Goal: Task Accomplishment & Management: Manage account settings

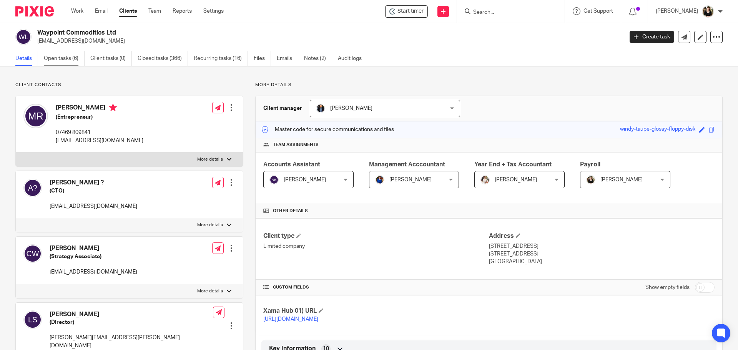
click at [73, 57] on link "Open tasks (6)" at bounding box center [64, 58] width 41 height 15
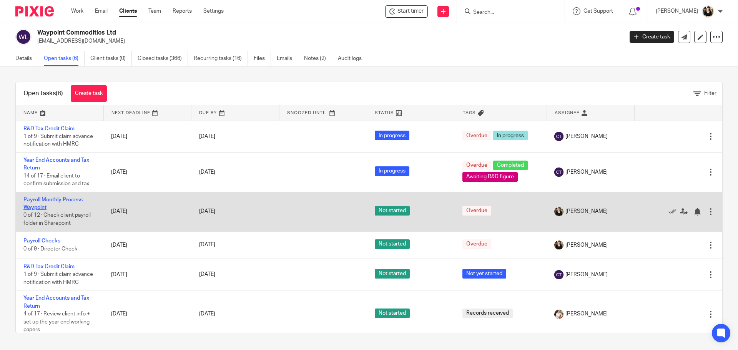
click at [53, 208] on link "Payroll Monthly Process - Waypoint" at bounding box center [54, 203] width 62 height 13
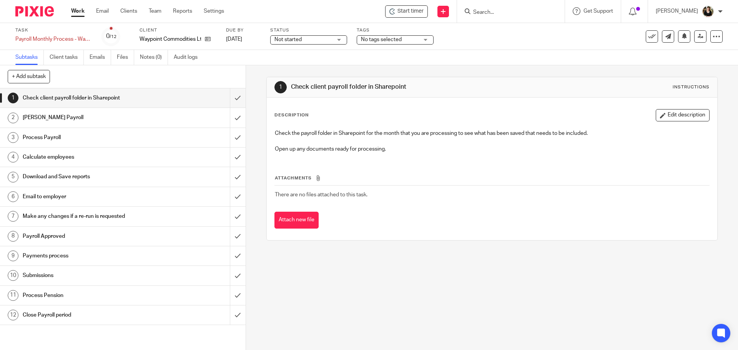
click at [404, 14] on span "Start timer" at bounding box center [410, 11] width 26 height 8
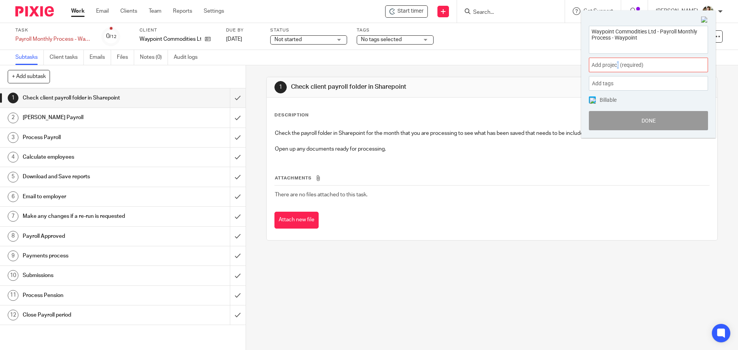
click at [618, 65] on span "Add project (required) :" at bounding box center [640, 65] width 97 height 8
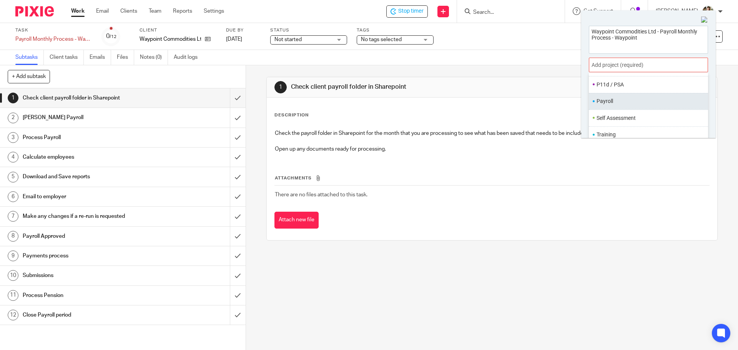
scroll to position [288, 0]
click at [614, 102] on li "Payroll" at bounding box center [647, 101] width 100 height 8
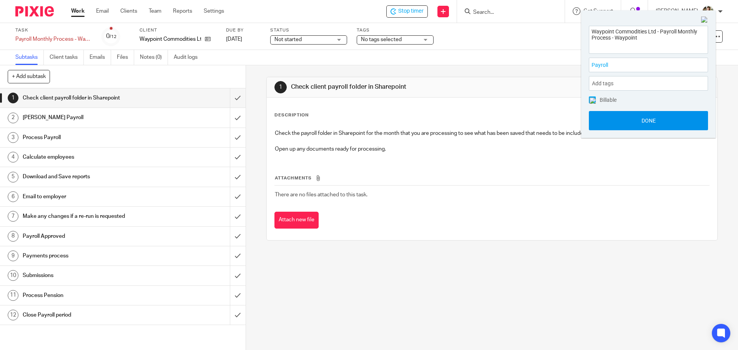
click at [639, 119] on button "Done" at bounding box center [648, 120] width 119 height 19
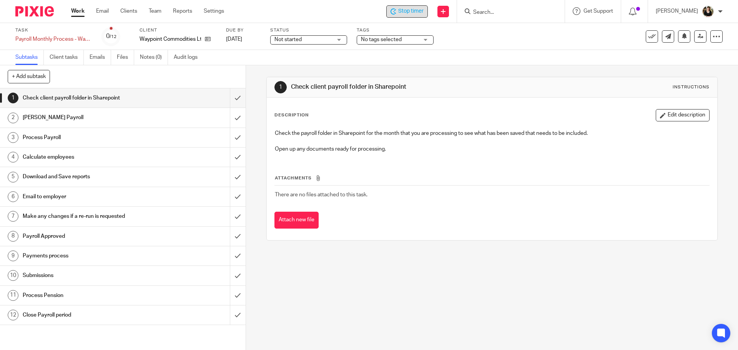
drag, startPoint x: 409, startPoint y: 9, endPoint x: 401, endPoint y: 10, distance: 7.4
click at [409, 8] on span "Stop timer" at bounding box center [410, 11] width 25 height 8
click at [333, 40] on div "Not started Not started" at bounding box center [308, 39] width 77 height 9
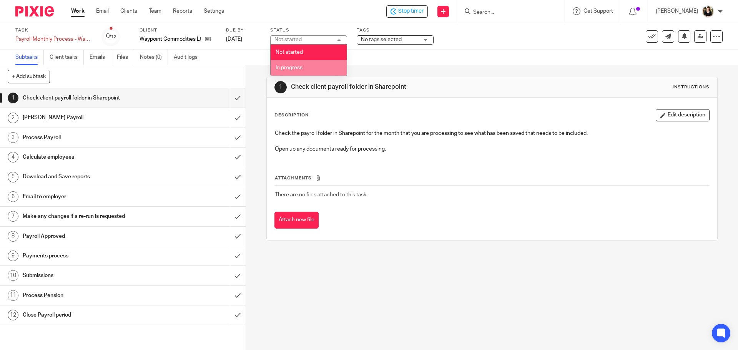
click at [309, 70] on li "In progress" at bounding box center [309, 68] width 76 height 16
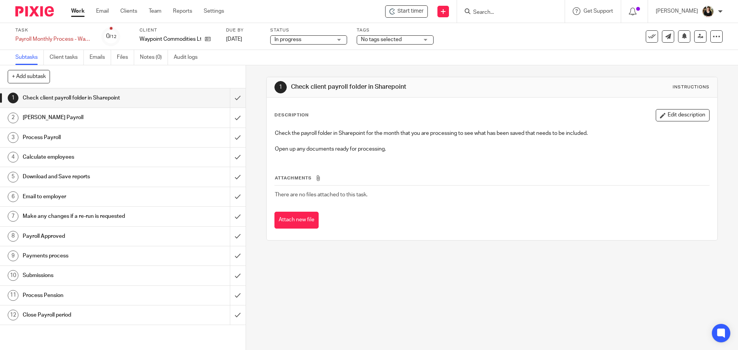
click at [400, 41] on span "No tags selected" at bounding box center [381, 39] width 41 height 5
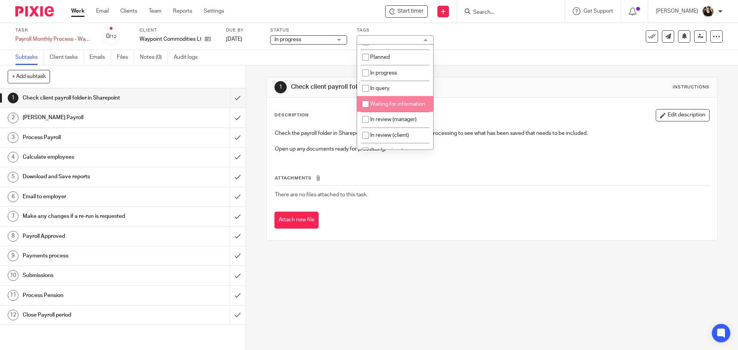
scroll to position [38, 0]
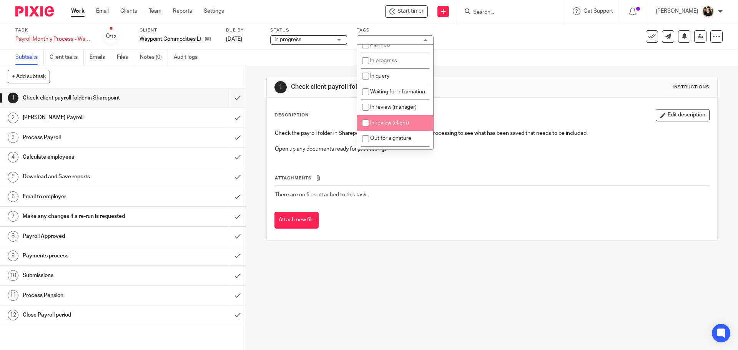
click at [406, 126] on span "In review (client)" at bounding box center [389, 122] width 39 height 5
checkbox input "true"
click at [228, 96] on input "submit" at bounding box center [123, 97] width 246 height 19
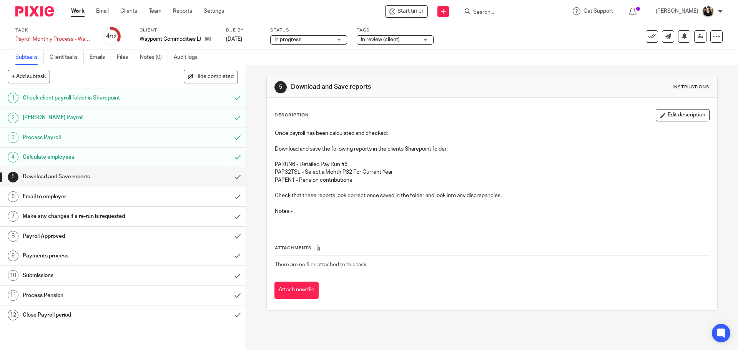
click at [497, 13] on input "Search" at bounding box center [506, 12] width 69 height 7
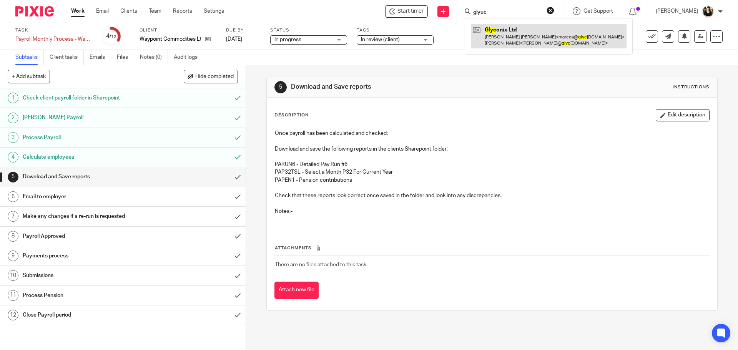
type input "glyuc"
click at [499, 33] on link at bounding box center [549, 36] width 156 height 24
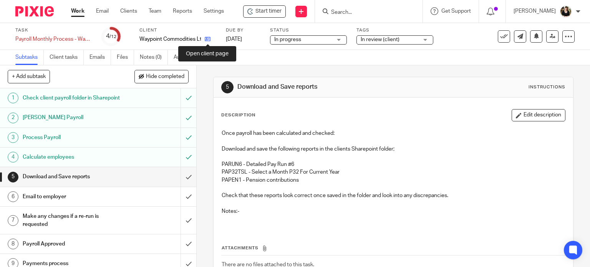
click at [208, 41] on icon at bounding box center [208, 39] width 6 height 6
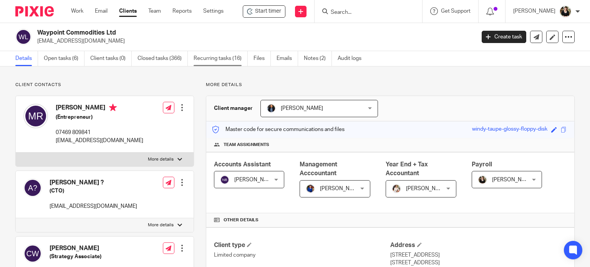
click at [212, 60] on link "Recurring tasks (16)" at bounding box center [221, 58] width 54 height 15
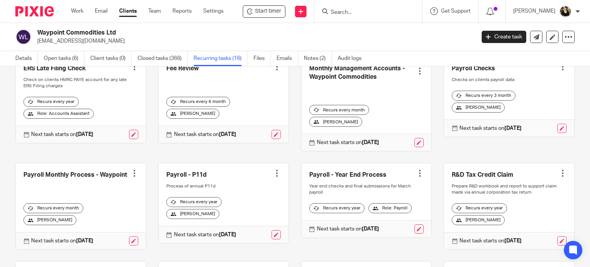
scroll to position [154, 0]
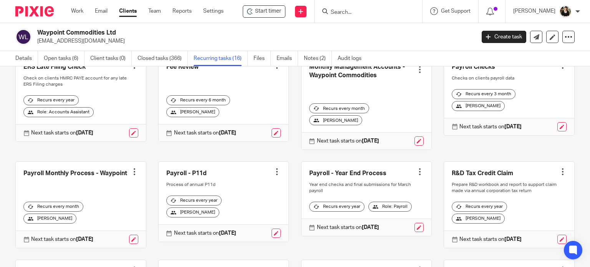
click at [78, 179] on link at bounding box center [81, 205] width 130 height 86
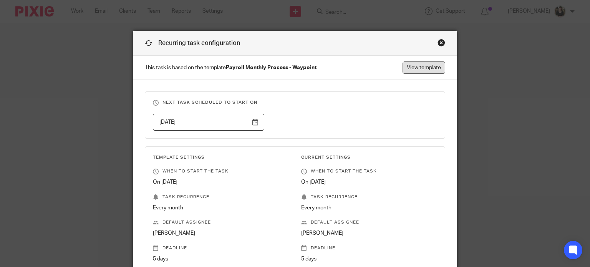
click at [426, 65] on link "View template" at bounding box center [424, 67] width 43 height 12
click at [439, 42] on div "Close this dialog window" at bounding box center [442, 43] width 8 height 8
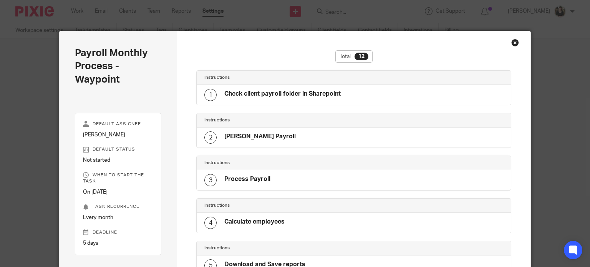
scroll to position [382, 0]
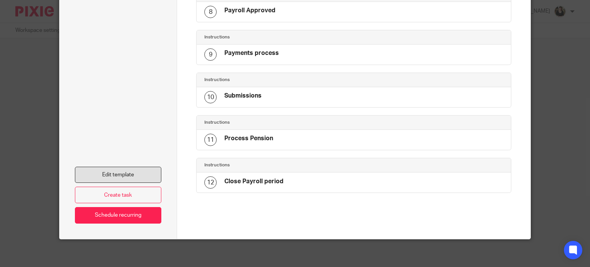
click at [112, 176] on link "Edit template" at bounding box center [118, 175] width 87 height 17
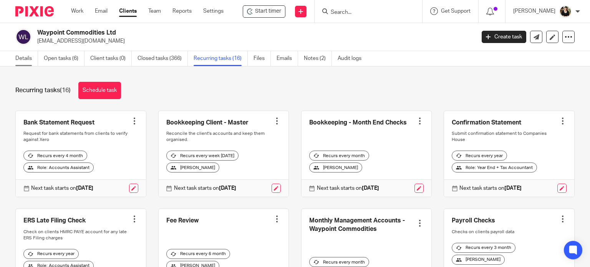
click at [28, 56] on link "Details" at bounding box center [26, 58] width 23 height 15
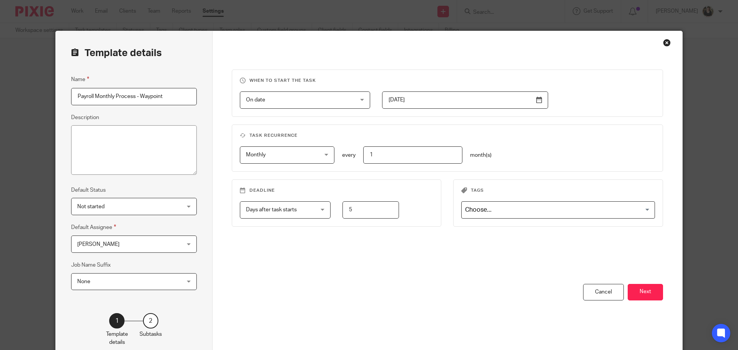
click at [590, 267] on div "You have unsaved changes Cancel Next" at bounding box center [448, 323] width 432 height 78
click at [590, 267] on button "Next" at bounding box center [645, 292] width 35 height 17
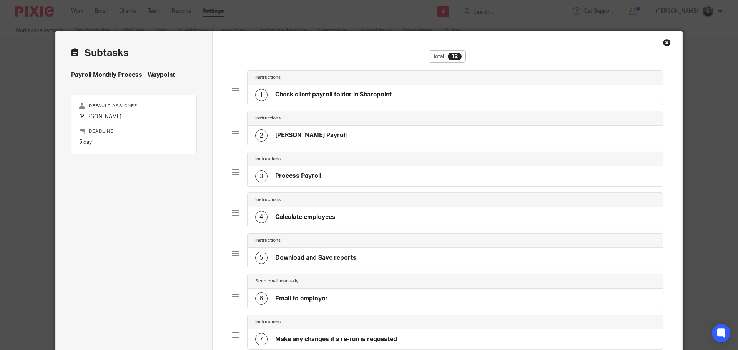
click at [314, 98] on h4 "Check client payroll folder in Sharepoint" at bounding box center [333, 95] width 116 height 8
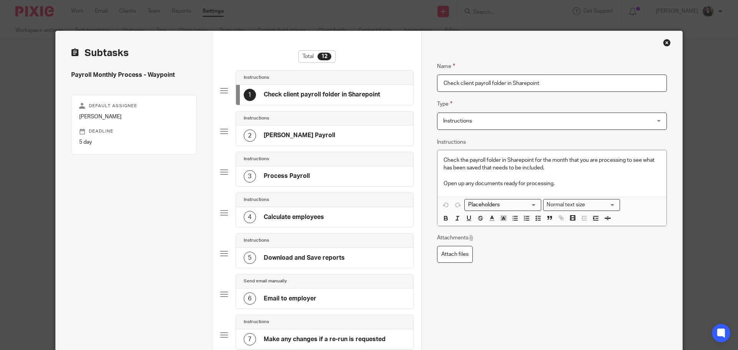
click at [277, 129] on div "2 [PERSON_NAME] Payroll" at bounding box center [324, 136] width 177 height 20
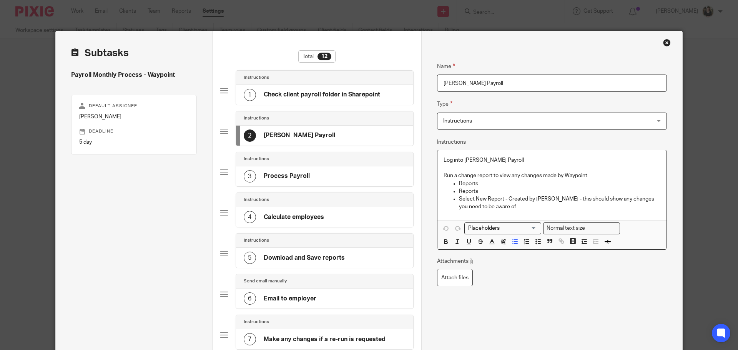
click at [490, 183] on p "Reports" at bounding box center [559, 184] width 201 height 8
click at [276, 180] on h4 "Process Payroll" at bounding box center [287, 176] width 46 height 8
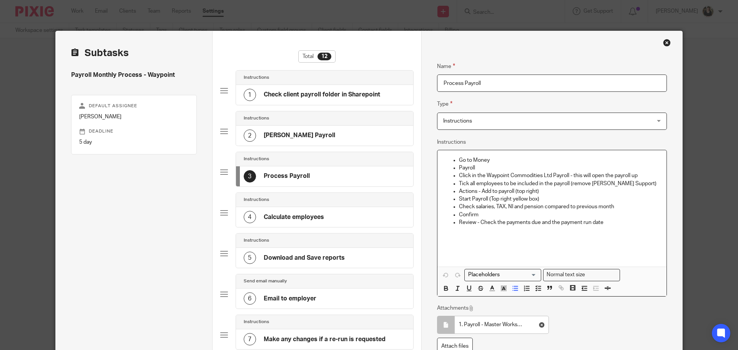
click at [513, 158] on p "Go to Money" at bounding box center [559, 160] width 201 height 8
click at [286, 212] on div "4 Calculate employees" at bounding box center [284, 217] width 80 height 12
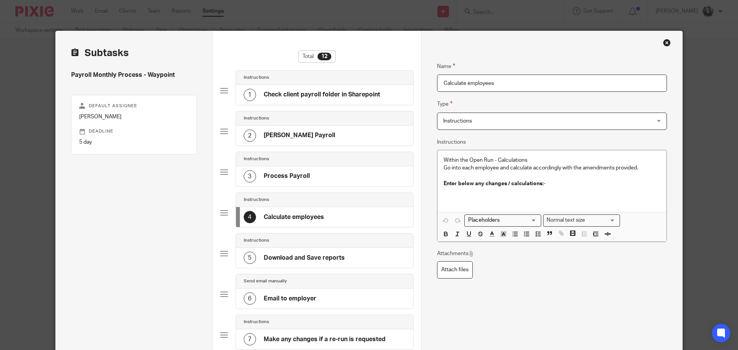
click at [266, 181] on div "3 Process Payroll" at bounding box center [277, 176] width 66 height 12
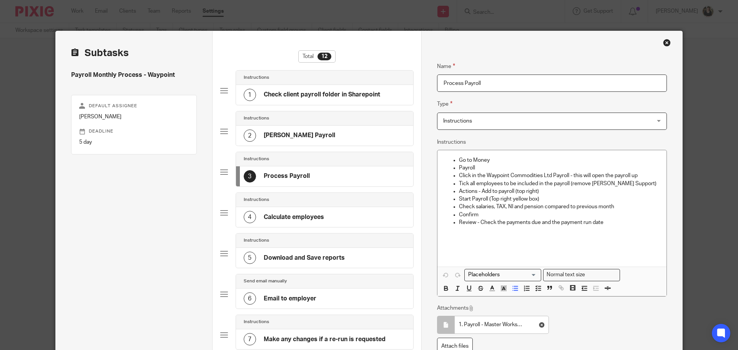
click at [309, 216] on h4 "Calculate employees" at bounding box center [294, 217] width 60 height 8
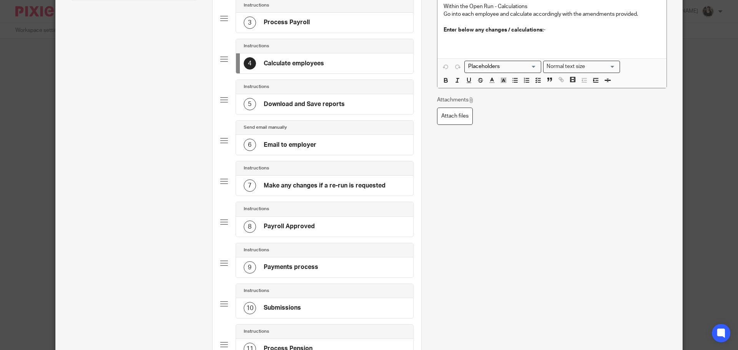
scroll to position [269, 0]
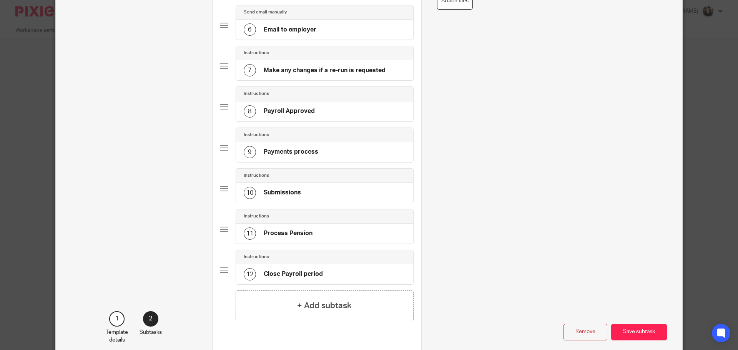
drag, startPoint x: 603, startPoint y: 334, endPoint x: 574, endPoint y: 346, distance: 30.5
click at [574, 267] on div "Name Check client payroll folder in Sharepoint Type Instructions Instructions I…" at bounding box center [551, 61] width 261 height 598
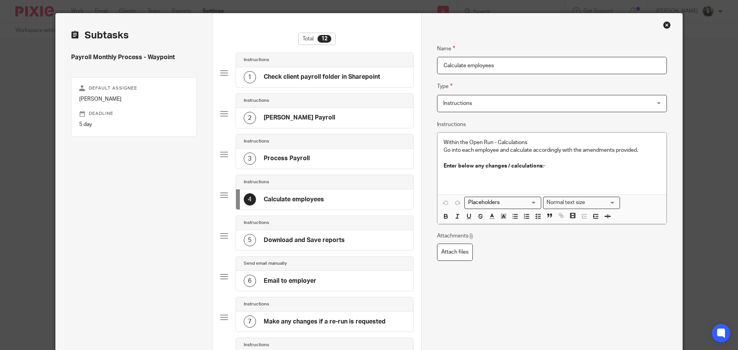
scroll to position [0, 0]
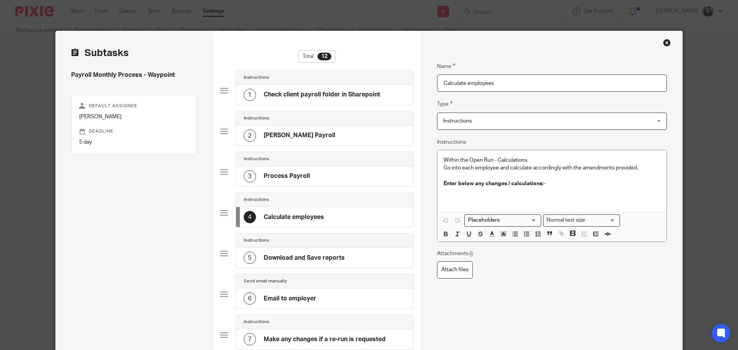
click at [465, 86] on input "Calculate employees" at bounding box center [552, 83] width 230 height 17
drag, startPoint x: 508, startPoint y: 85, endPoint x: 399, endPoint y: 83, distance: 108.8
click at [381, 80] on div "Subtasks Payroll Monthly Process - Waypoint Default assignee Helen Campbell Dea…" at bounding box center [369, 330] width 626 height 598
type input "Email Client to review reports"
click at [495, 115] on span "Instructions" at bounding box center [532, 121] width 179 height 16
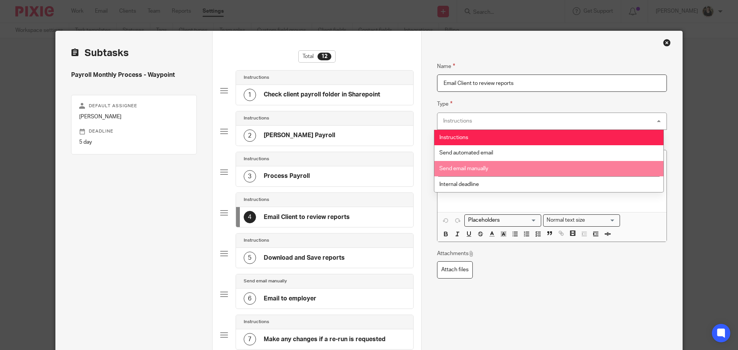
click at [475, 168] on span "Send email manually" at bounding box center [463, 168] width 49 height 5
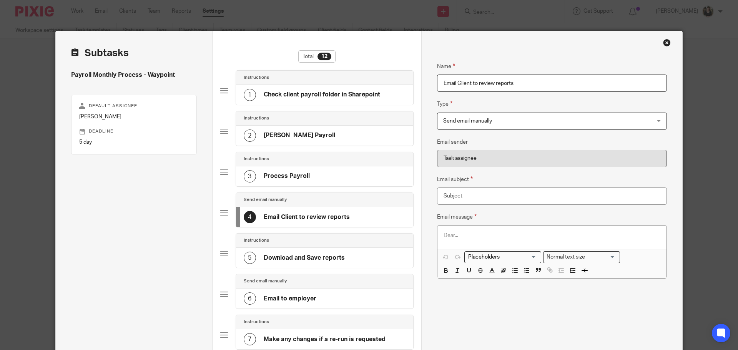
click at [481, 241] on div at bounding box center [551, 237] width 229 height 23
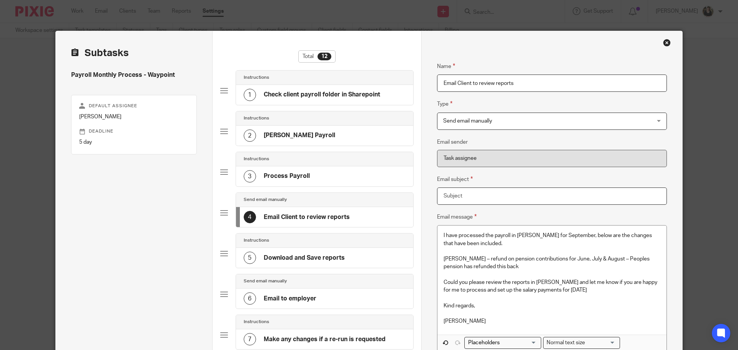
drag, startPoint x: 465, startPoint y: 194, endPoint x: 412, endPoint y: 194, distance: 53.0
click at [412, 194] on div "Subtasks Payroll Monthly Process - Waypoint Default assignee Helen Campbell Dea…" at bounding box center [369, 330] width 626 height 598
type input "Payroll Approval"
click at [440, 236] on div "I have processed the payroll in Zelt for September, below are the changes that …" at bounding box center [551, 280] width 229 height 109
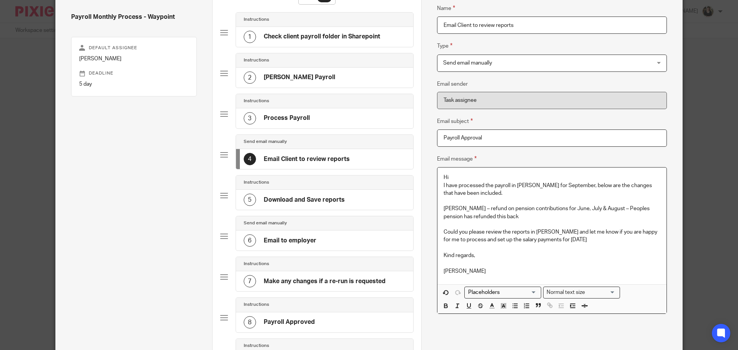
scroll to position [154, 0]
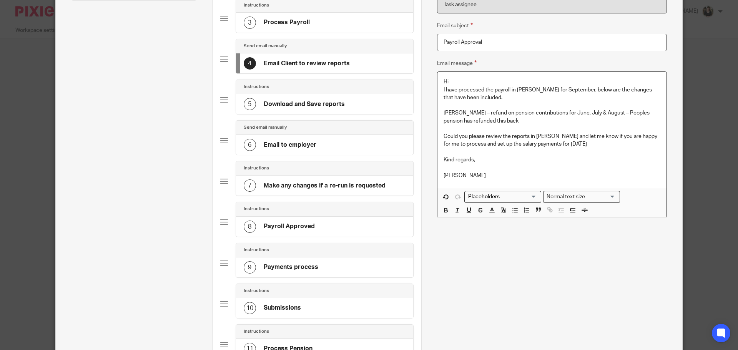
click at [501, 197] on input "Search for option" at bounding box center [500, 197] width 71 height 8
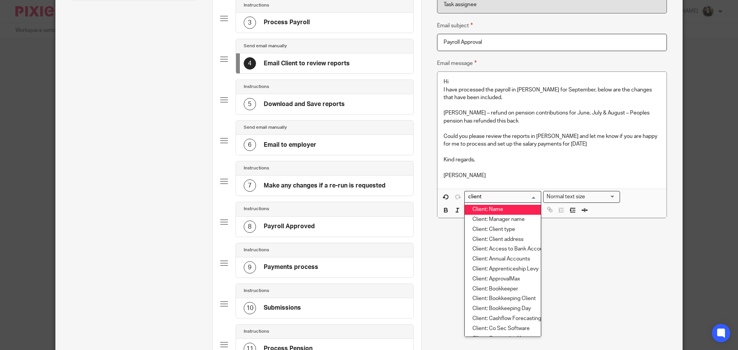
drag, startPoint x: 497, startPoint y: 198, endPoint x: 448, endPoint y: 194, distance: 48.5
click at [448, 194] on div "client Loading... Client: Name Client: Manager name Client: Client type Client:…" at bounding box center [551, 203] width 229 height 29
click at [501, 208] on li "Contact: First name" at bounding box center [503, 210] width 76 height 10
type input "name"
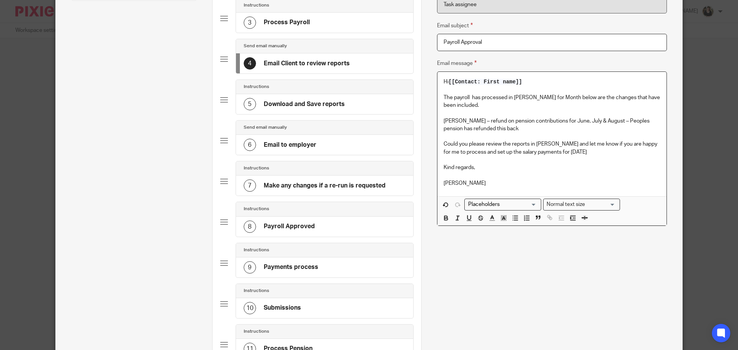
click at [484, 200] on div "Search for option" at bounding box center [501, 204] width 73 height 10
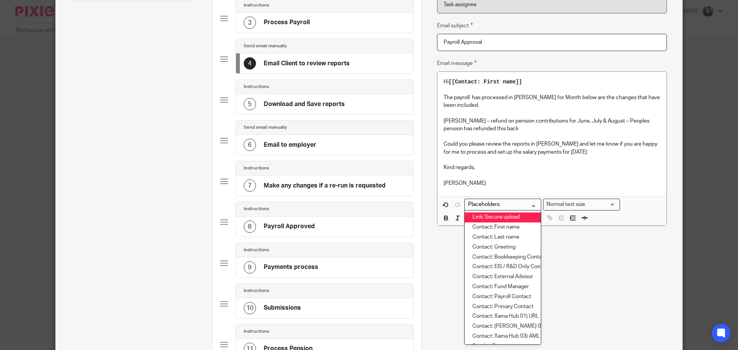
type input "o"
click at [487, 218] on li "Date: Month" at bounding box center [503, 218] width 76 height 10
type input "mon"
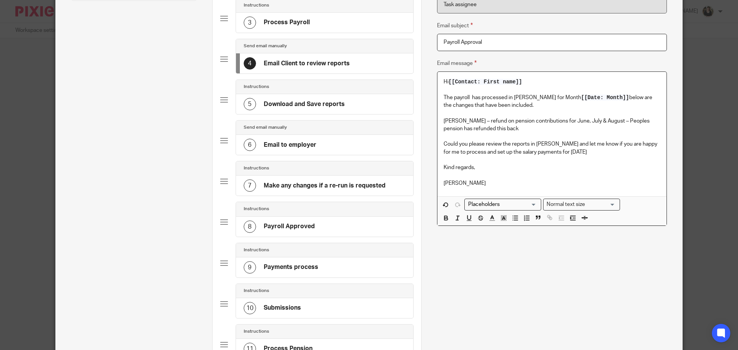
click at [581, 99] on span "[[Date: Month]]" at bounding box center [605, 98] width 48 height 6
click at [444, 121] on p "George Perkins – refund on pension contributions for June, July & August – Peop…" at bounding box center [552, 125] width 217 height 16
click at [513, 218] on line "button" at bounding box center [513, 218] width 0 height 0
click at [534, 135] on p at bounding box center [552, 137] width 217 height 8
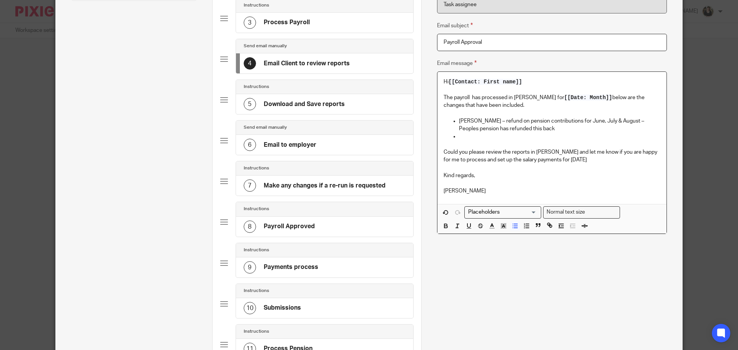
drag, startPoint x: 532, startPoint y: 128, endPoint x: 464, endPoint y: 122, distance: 68.7
click at [464, 122] on p "George Perkins – refund on pension contributions for June, July & August – Peop…" at bounding box center [559, 125] width 201 height 16
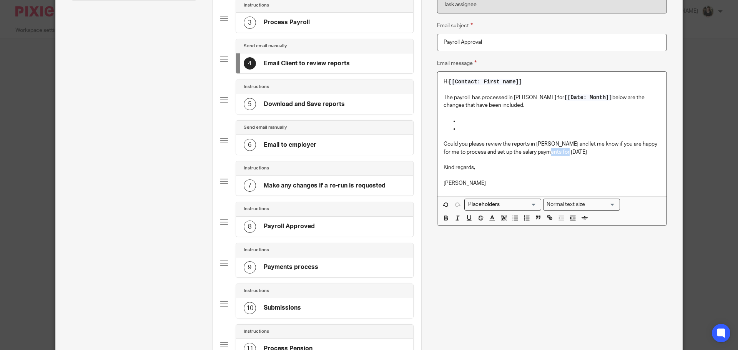
drag, startPoint x: 547, startPoint y: 150, endPoint x: 568, endPoint y: 150, distance: 21.5
click at [568, 150] on p "Could you please review the reports in Zelt and let me know if you are happy fo…" at bounding box center [552, 148] width 217 height 16
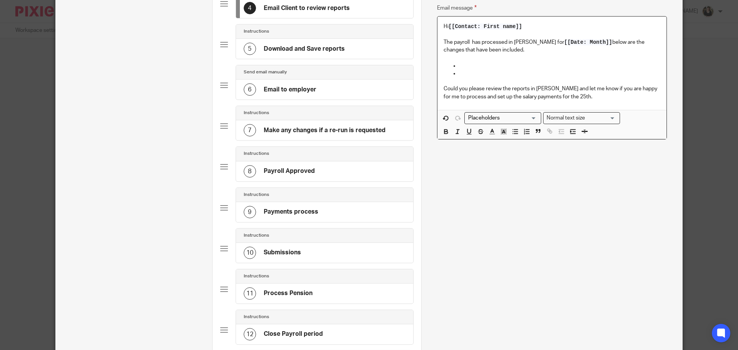
scroll to position [310, 0]
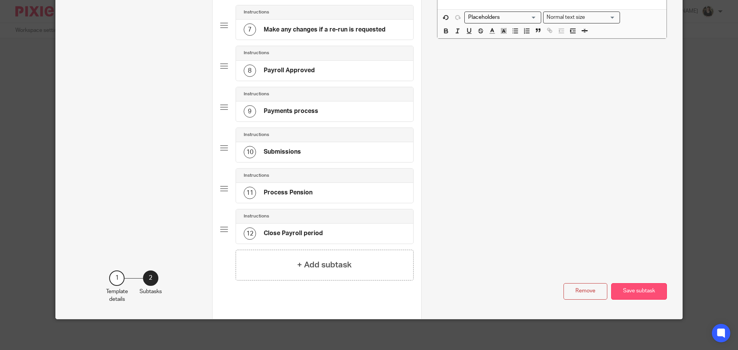
click at [590, 267] on button "Save subtask" at bounding box center [639, 291] width 56 height 17
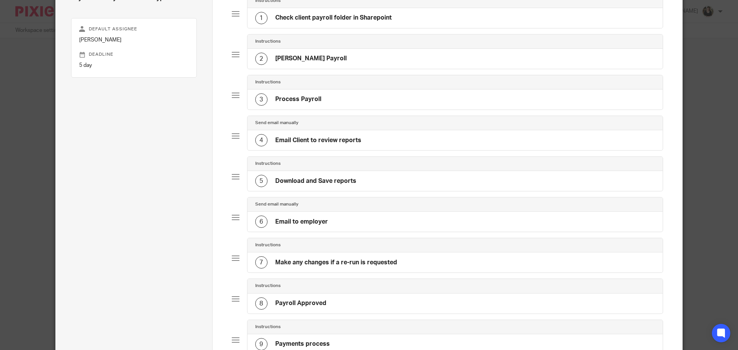
scroll to position [79, 0]
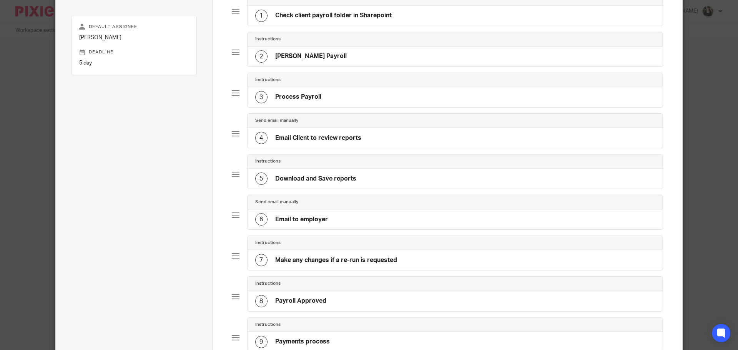
click at [307, 180] on h4 "Download and Save reports" at bounding box center [315, 179] width 81 height 8
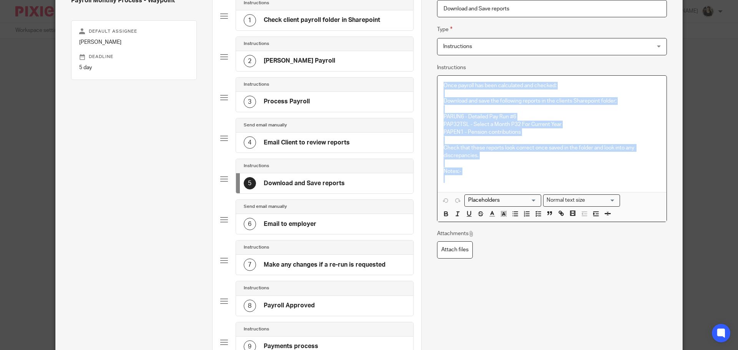
drag, startPoint x: 437, startPoint y: 84, endPoint x: 627, endPoint y: 181, distance: 213.3
click at [590, 181] on div "Once payroll has been calculated and checked: Download and save the following r…" at bounding box center [551, 134] width 229 height 116
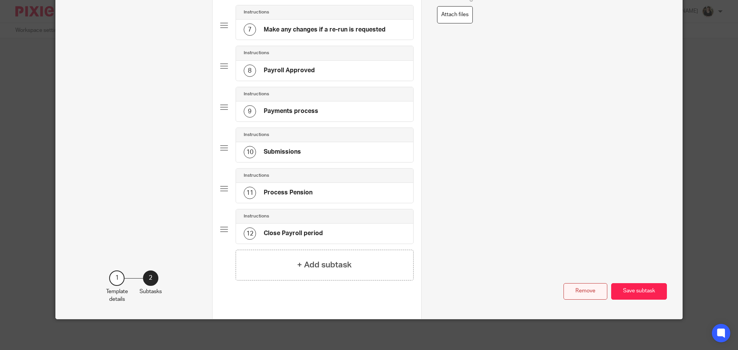
click at [582, 267] on button "Remove" at bounding box center [585, 291] width 44 height 17
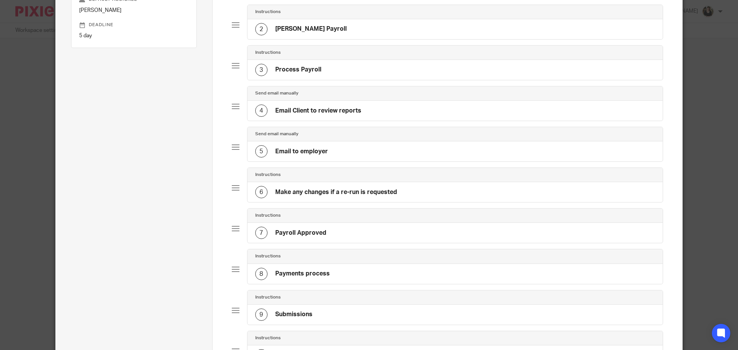
scroll to position [93, 0]
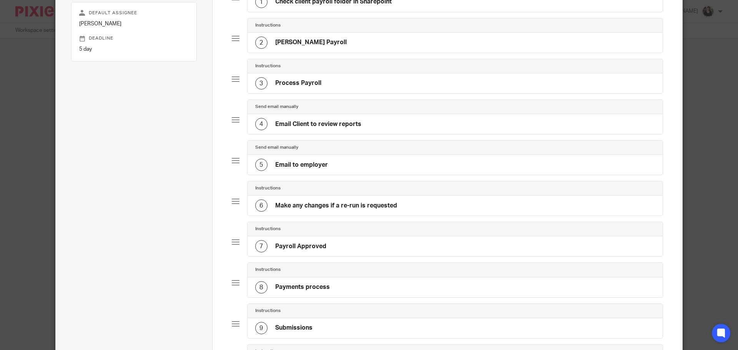
click at [306, 165] on h4 "Email to employer" at bounding box center [301, 165] width 53 height 8
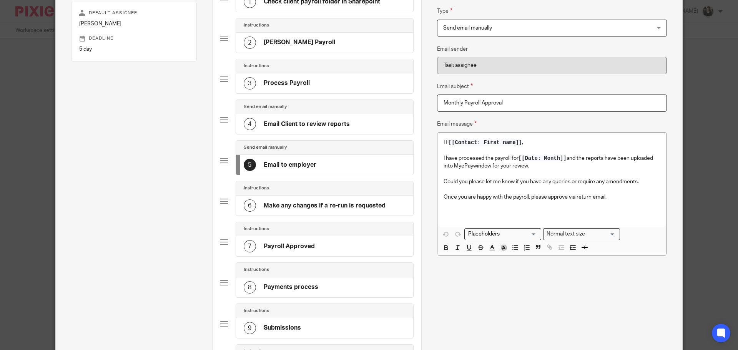
scroll to position [0, 0]
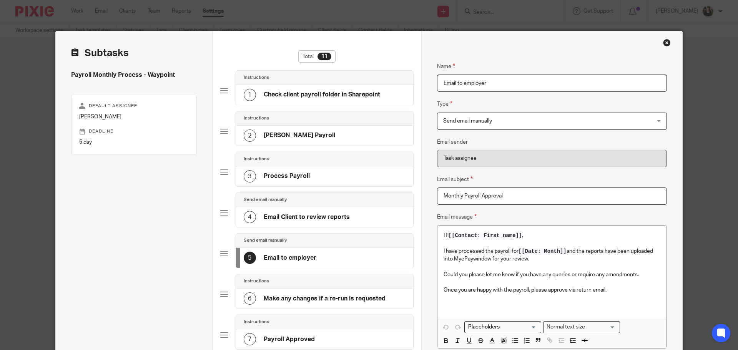
drag, startPoint x: 498, startPoint y: 86, endPoint x: 408, endPoint y: 83, distance: 90.0
click at [408, 83] on div "Subtasks Payroll Monthly Process - Waypoint Default assignee Helen Campbell Dea…" at bounding box center [369, 309] width 626 height 557
type input "C"
type input "Approval received?"
click at [472, 130] on div "Name Approval received? Type Send email manually Send email manually Instructio…" at bounding box center [552, 256] width 230 height 412
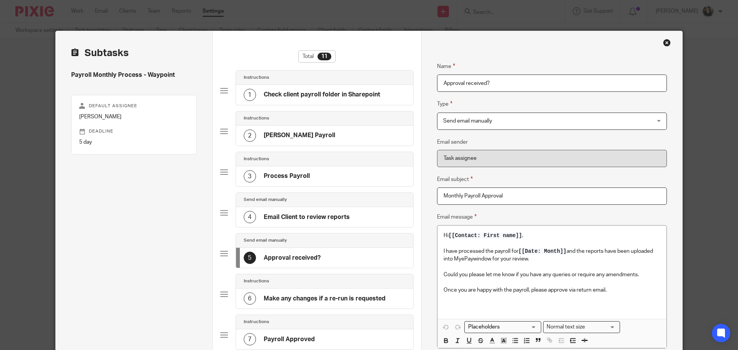
click at [475, 123] on span "Send email manually" at bounding box center [532, 121] width 179 height 16
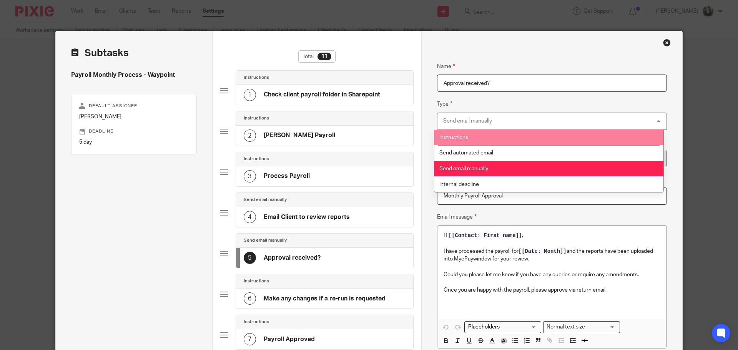
click at [465, 141] on li "Instructions" at bounding box center [548, 138] width 229 height 16
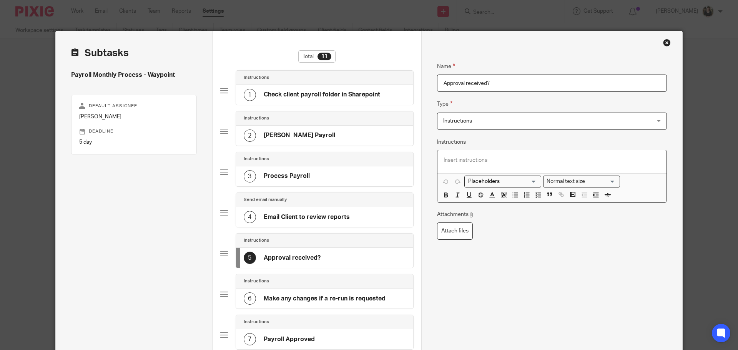
click at [440, 160] on div at bounding box center [551, 161] width 229 height 23
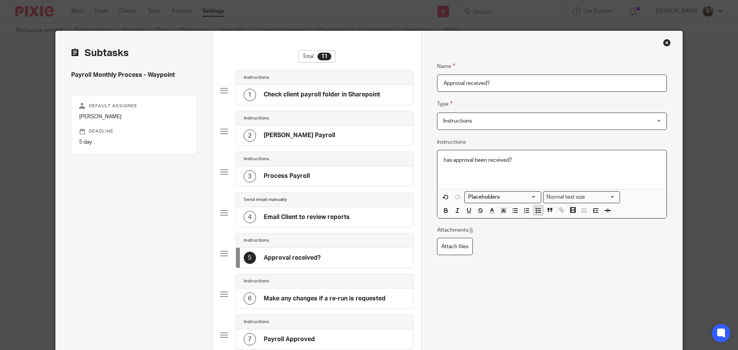
click at [538, 211] on line "button" at bounding box center [539, 211] width 2 height 0
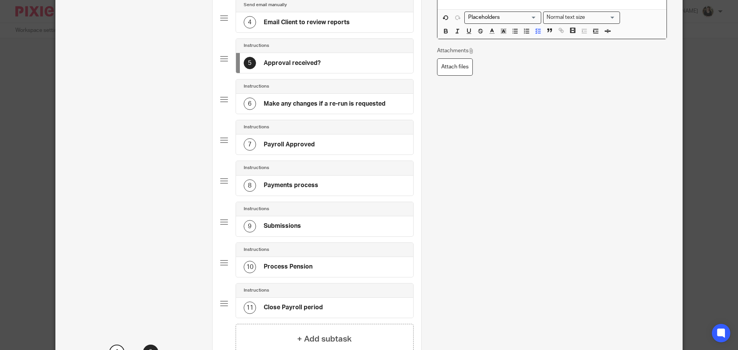
scroll to position [269, 0]
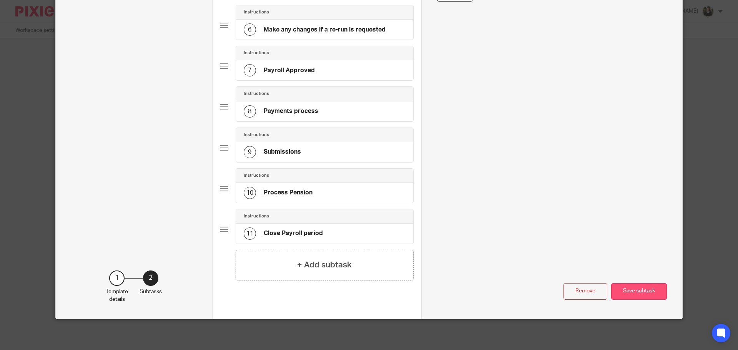
click at [590, 267] on button "Save subtask" at bounding box center [639, 291] width 56 height 17
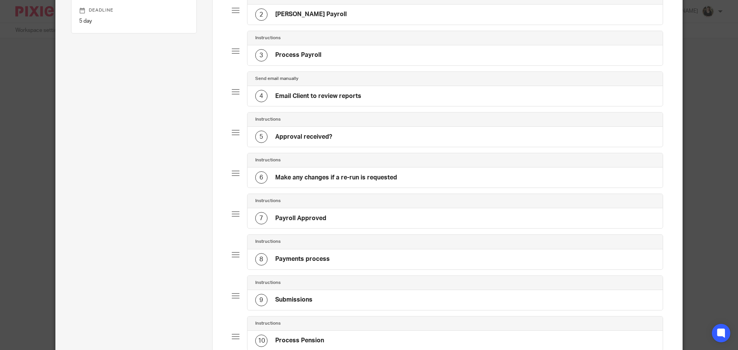
scroll to position [115, 0]
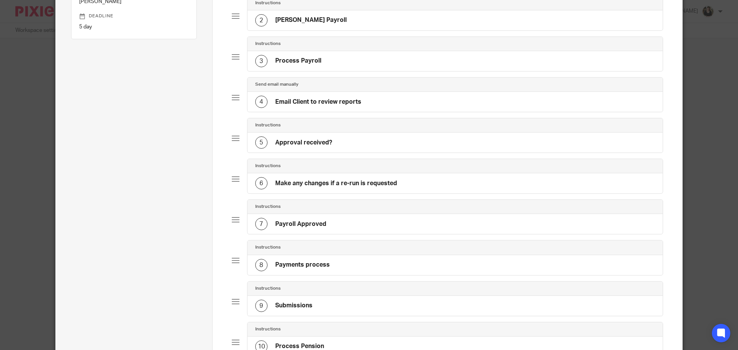
click at [301, 142] on h4 "Approval received?" at bounding box center [303, 143] width 57 height 8
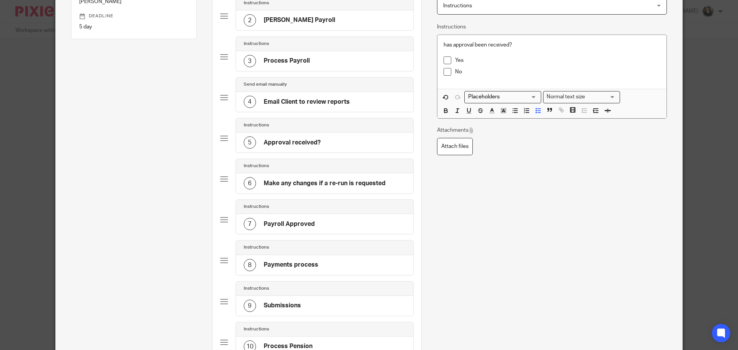
click at [293, 183] on h4 "Make any changes if a re-run is requested" at bounding box center [325, 183] width 122 height 8
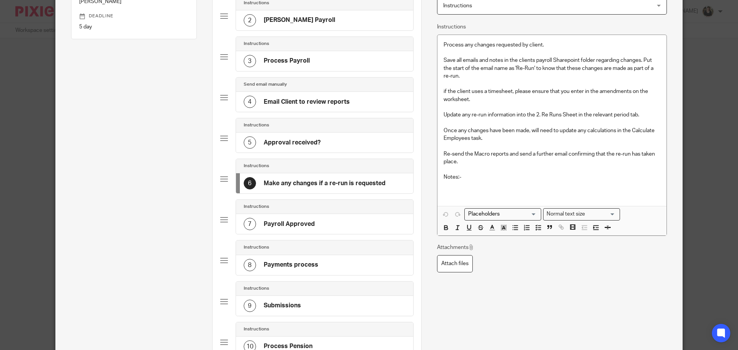
scroll to position [0, 0]
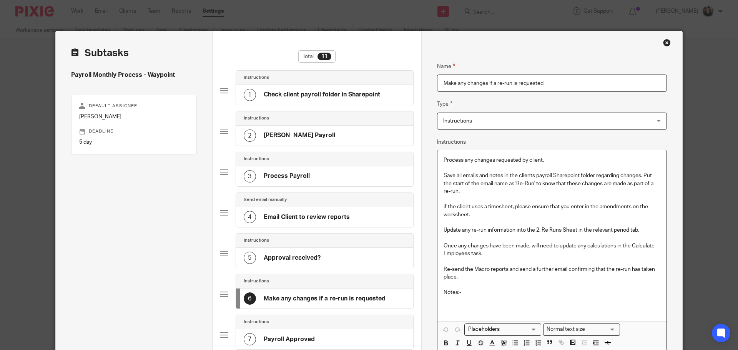
click at [444, 160] on p "Process any changes requested by client." at bounding box center [552, 160] width 217 height 8
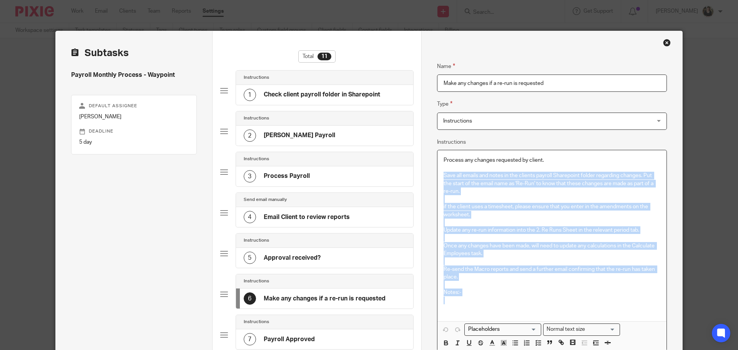
drag, startPoint x: 440, startPoint y: 176, endPoint x: 582, endPoint y: 306, distance: 192.0
click at [582, 267] on div "Process any changes requested by client. Save all emails and notes in the clien…" at bounding box center [551, 235] width 229 height 171
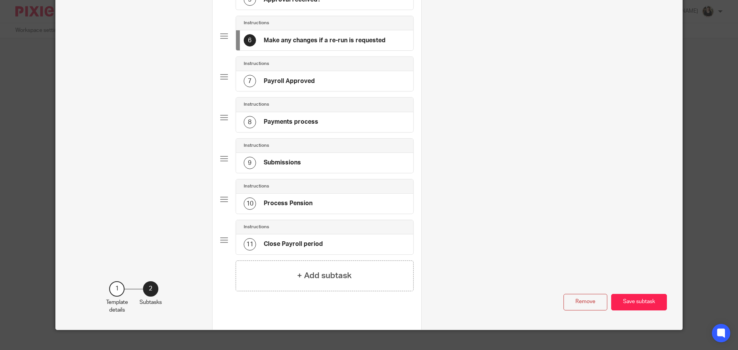
scroll to position [269, 0]
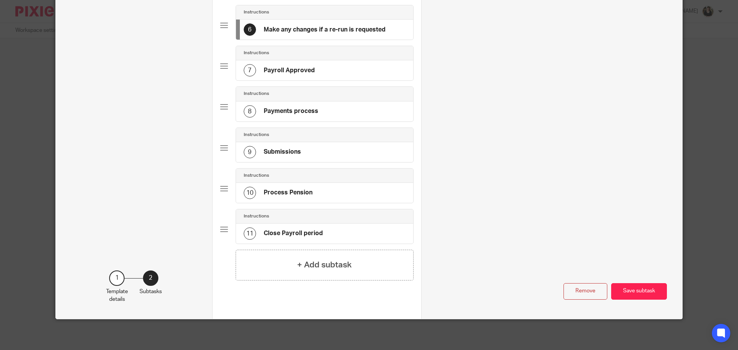
click at [590, 267] on div "Name Check client payroll folder in Sharepoint Type Instructions Instructions I…" at bounding box center [551, 40] width 261 height 557
click at [590, 267] on button "Save subtask" at bounding box center [639, 291] width 56 height 17
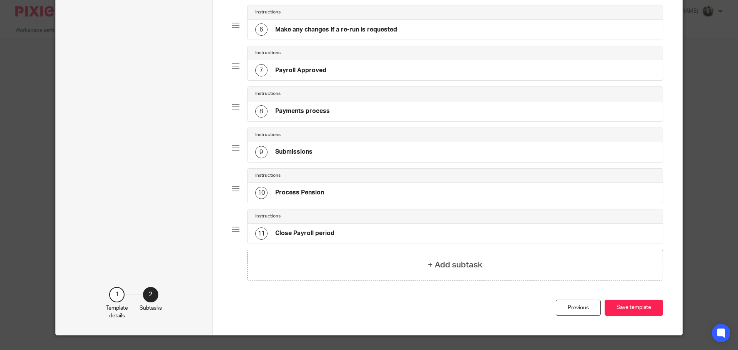
click at [291, 71] on h4 "Payroll Approved" at bounding box center [300, 70] width 51 height 8
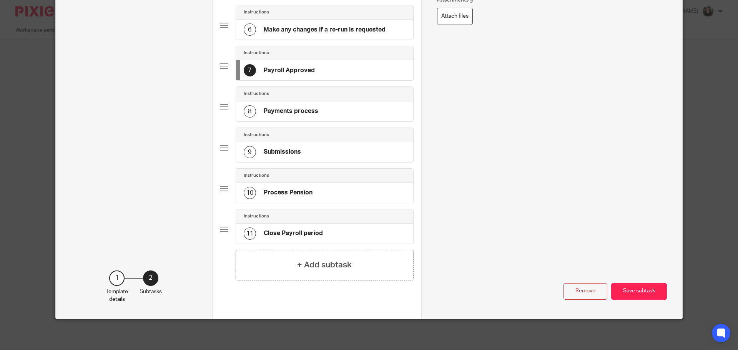
scroll to position [0, 0]
click at [578, 267] on button "Remove" at bounding box center [585, 291] width 44 height 17
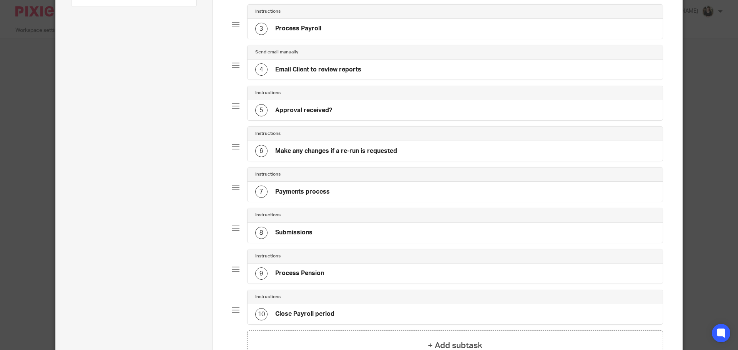
scroll to position [129, 0]
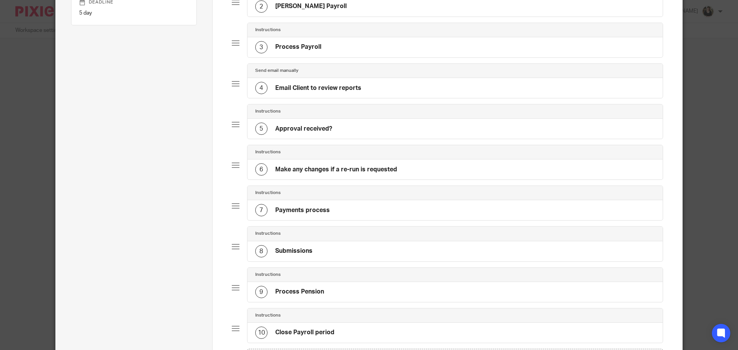
click at [299, 206] on h4 "Payments process" at bounding box center [302, 210] width 55 height 8
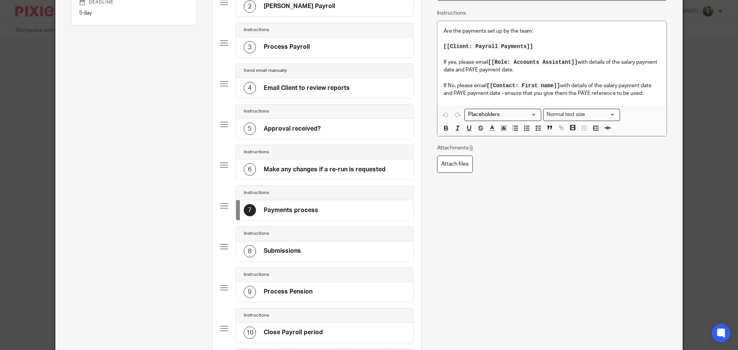
scroll to position [0, 0]
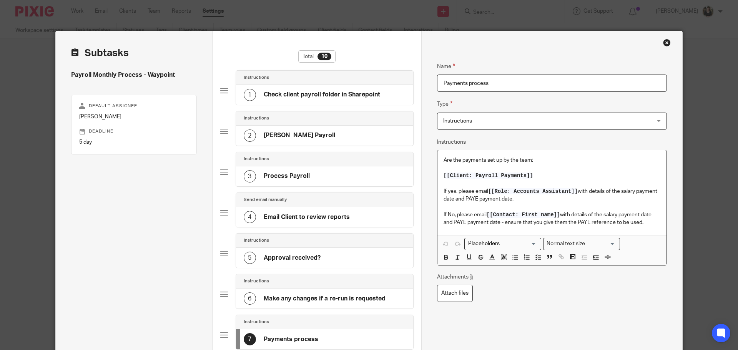
click at [437, 158] on div "Are the payments set up by the team: [[Client: Payroll Payments]] If yes, pleas…" at bounding box center [551, 192] width 229 height 85
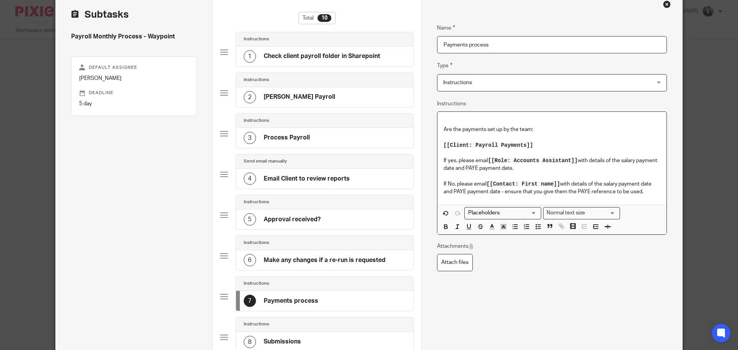
click at [588, 267] on div "Name Payments process Type Instructions Instructions Instructions Send automate…" at bounding box center [552, 196] width 230 height 368
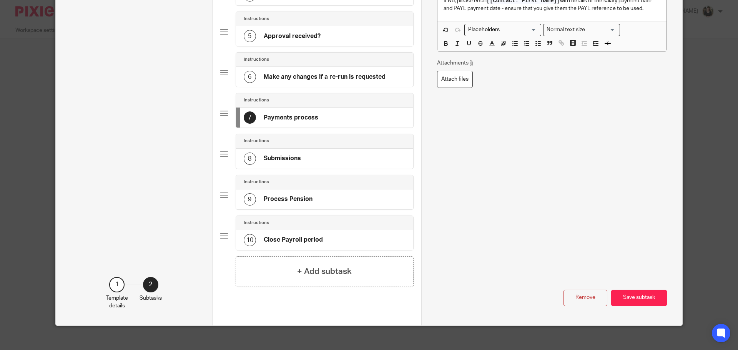
scroll to position [228, 0]
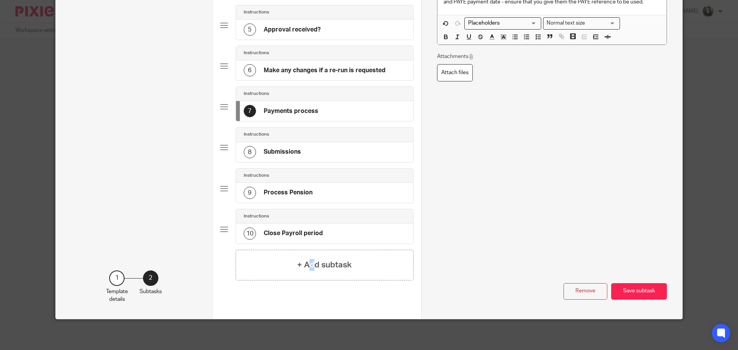
click at [309, 256] on div "+ Add subtask" at bounding box center [325, 265] width 178 height 31
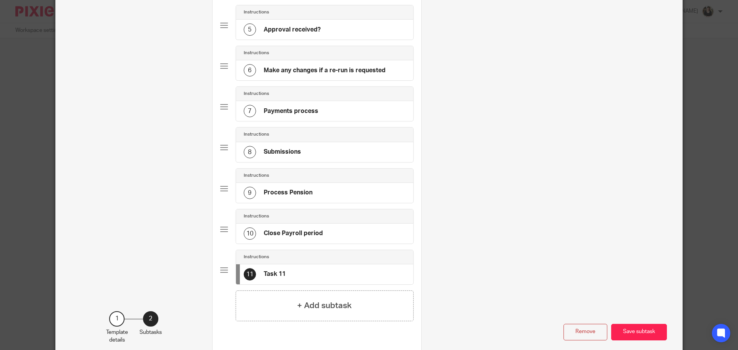
scroll to position [0, 0]
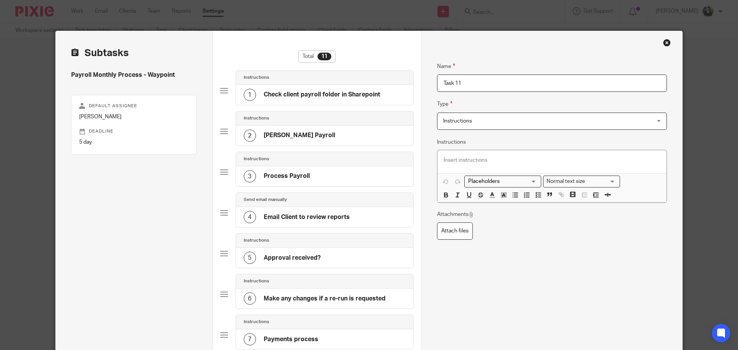
drag, startPoint x: 463, startPoint y: 86, endPoint x: 393, endPoint y: 80, distance: 70.2
click at [393, 80] on div "Subtasks Payroll Monthly Process - Waypoint Default assignee Helen Campbell Dea…" at bounding box center [369, 309] width 626 height 557
type input "Approval Received"
click at [443, 155] on div at bounding box center [551, 161] width 229 height 23
click at [447, 160] on p at bounding box center [552, 160] width 217 height 8
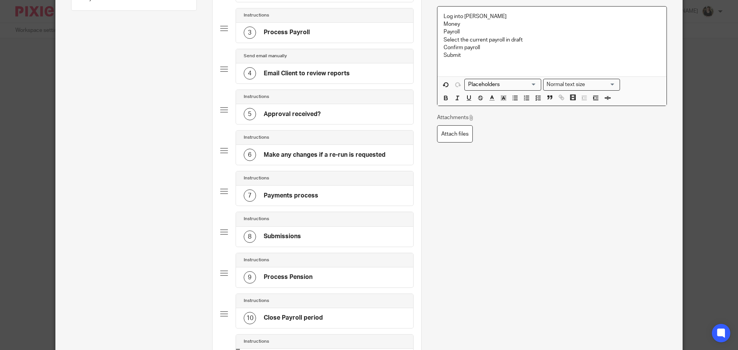
scroll to position [269, 0]
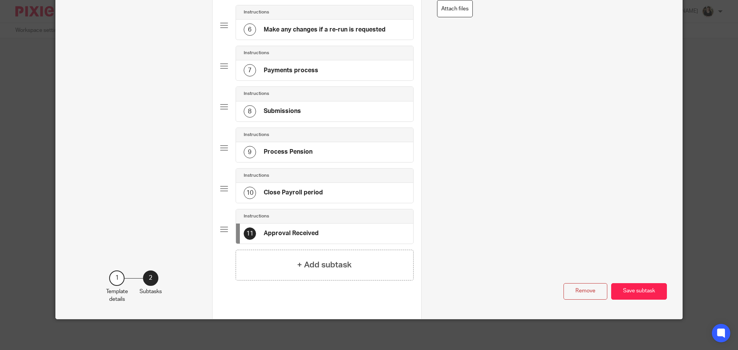
click at [590, 267] on button "Save subtask" at bounding box center [639, 291] width 56 height 17
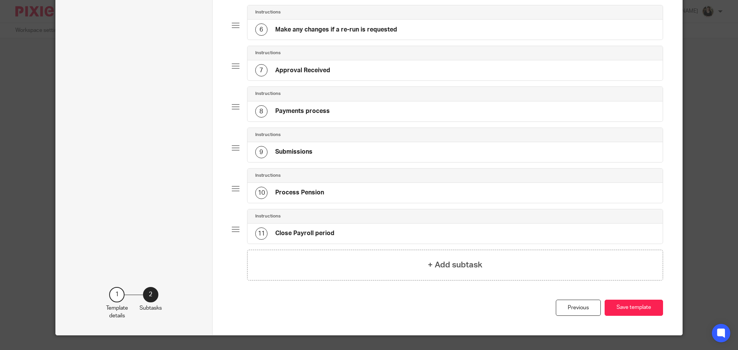
click at [295, 108] on h4 "Payments process" at bounding box center [302, 111] width 55 height 8
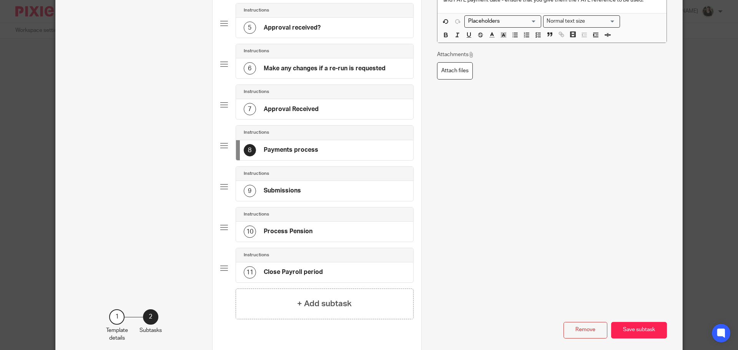
scroll to position [231, 0]
click at [277, 190] on h4 "Submissions" at bounding box center [282, 190] width 37 height 8
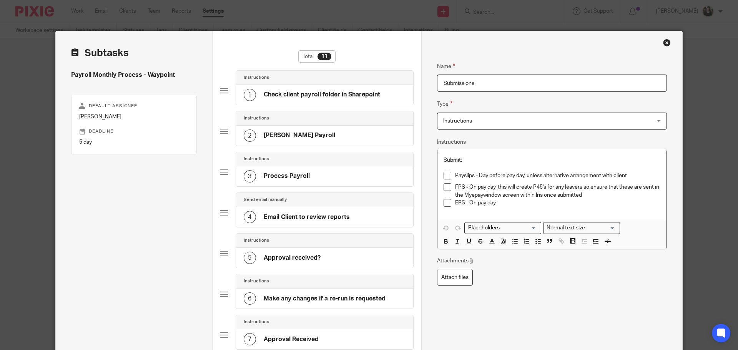
click at [462, 161] on p "Submit:" at bounding box center [552, 160] width 217 height 8
click at [462, 169] on p at bounding box center [552, 168] width 217 height 8
click at [463, 161] on p "Submit:" at bounding box center [552, 160] width 217 height 8
click at [460, 168] on p at bounding box center [552, 168] width 217 height 8
click at [590, 173] on p "Payslips - Day before pay day, unless alternative arrangement with client" at bounding box center [557, 176] width 205 height 8
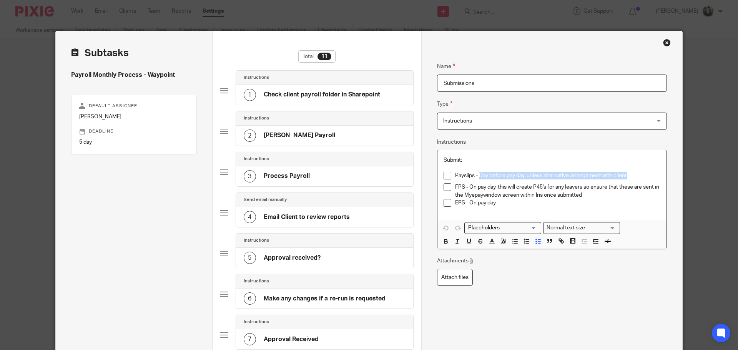
drag, startPoint x: 477, startPoint y: 174, endPoint x: 625, endPoint y: 178, distance: 147.6
click at [590, 178] on p "Payslips - Day before pay day, unless alternative arrangement with client" at bounding box center [557, 176] width 205 height 8
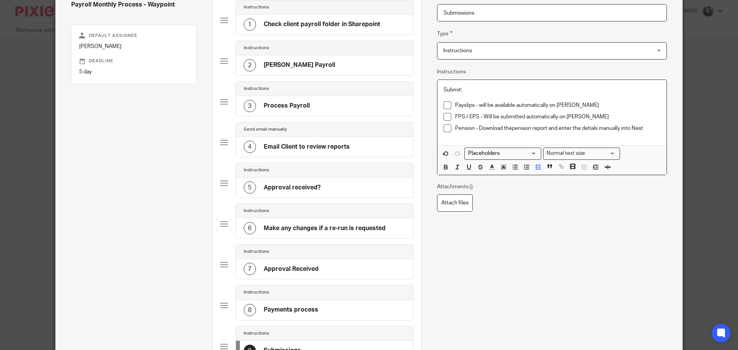
scroll to position [231, 0]
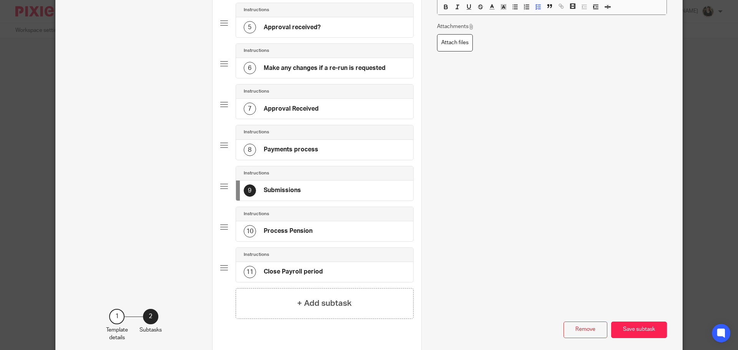
click at [275, 230] on h4 "Process Pension" at bounding box center [288, 231] width 49 height 8
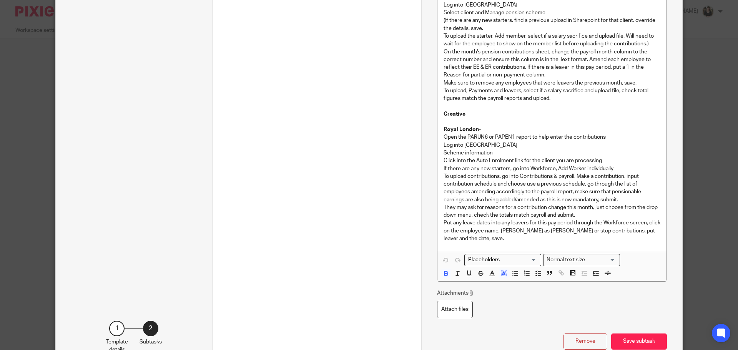
scroll to position [891, 0]
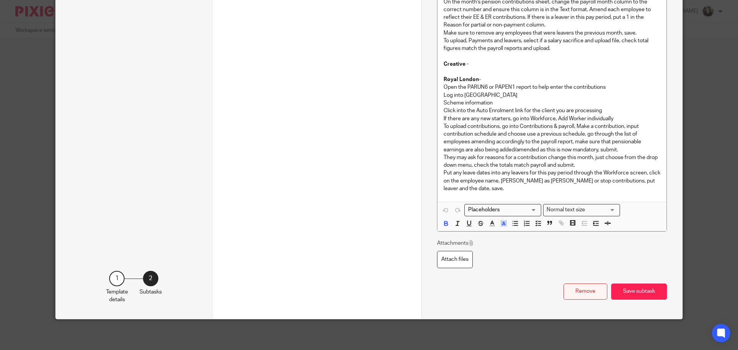
click at [568, 267] on button "Remove" at bounding box center [585, 292] width 44 height 17
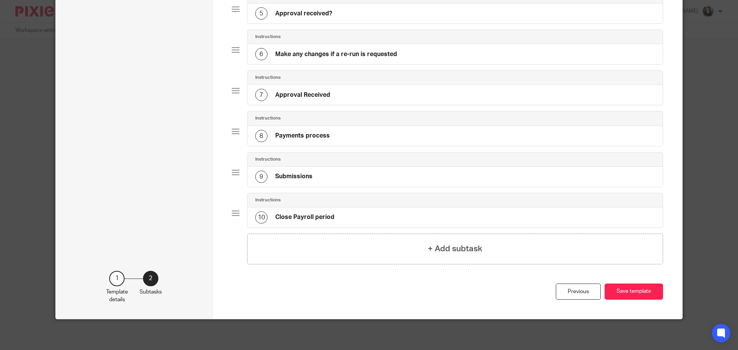
click at [304, 138] on h4 "Payments process" at bounding box center [302, 136] width 55 height 8
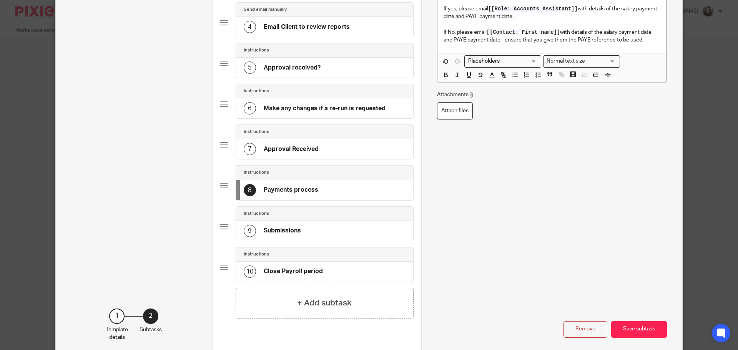
scroll to position [228, 0]
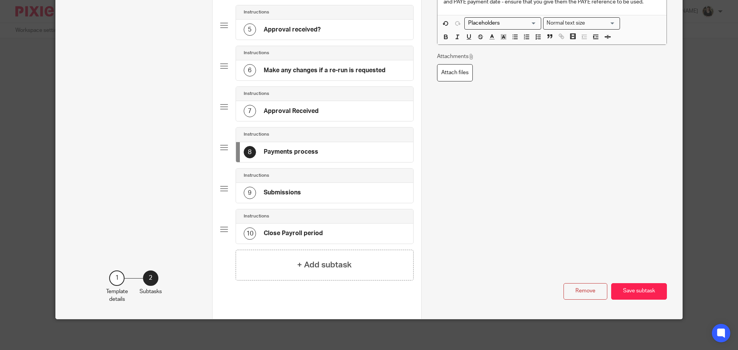
click at [280, 194] on h4 "Submissions" at bounding box center [282, 193] width 37 height 8
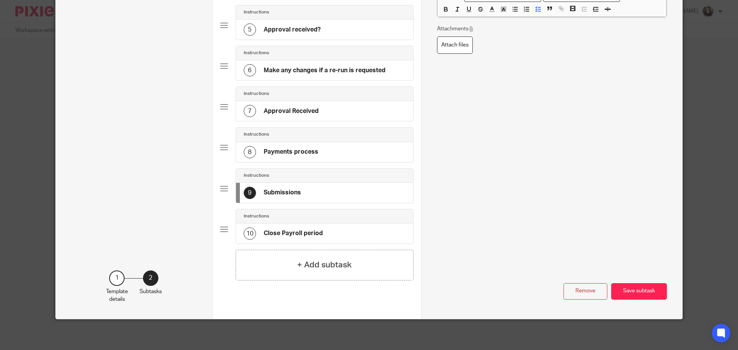
click at [304, 239] on div "10 Close Payroll period" at bounding box center [283, 234] width 79 height 12
click at [287, 197] on div "9 Submissions" at bounding box center [272, 193] width 57 height 12
drag, startPoint x: 294, startPoint y: 228, endPoint x: 298, endPoint y: 229, distance: 3.9
click at [293, 229] on div "10 Close Payroll period" at bounding box center [283, 234] width 79 height 12
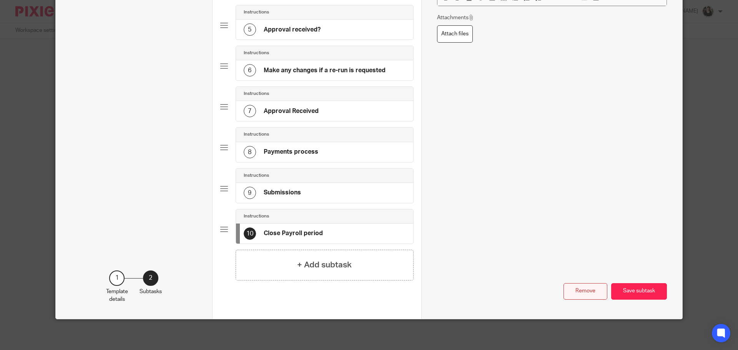
click at [590, 267] on button "Remove" at bounding box center [585, 291] width 44 height 17
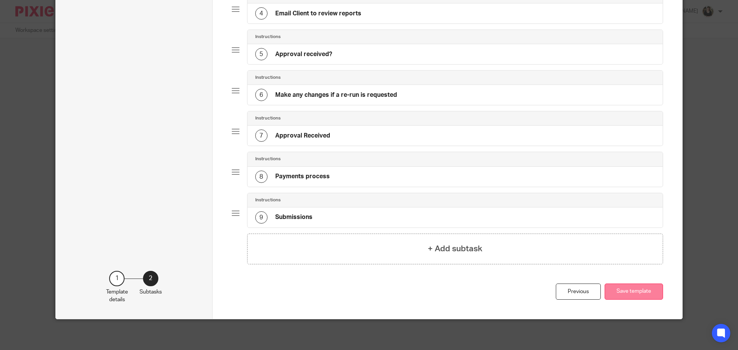
click at [590, 267] on button "Save template" at bounding box center [634, 292] width 58 height 17
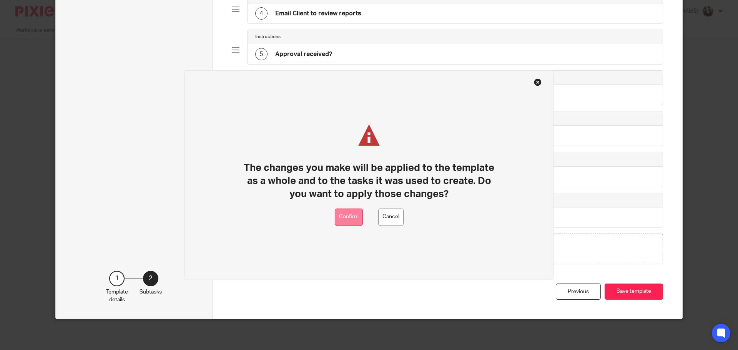
click at [344, 215] on button "Confirm" at bounding box center [349, 216] width 28 height 17
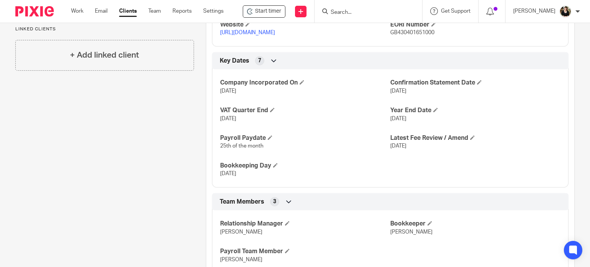
scroll to position [569, 0]
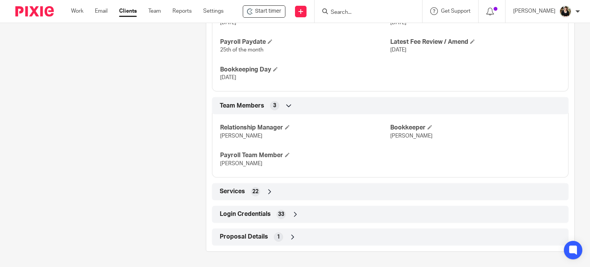
click at [234, 216] on span "Login Credentials" at bounding box center [245, 214] width 51 height 8
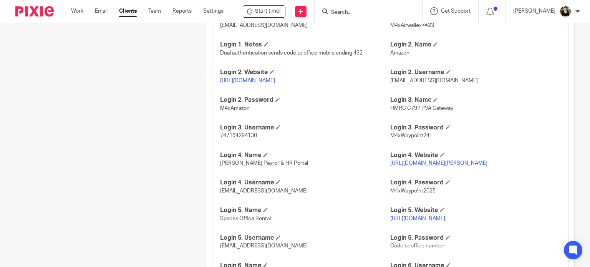
scroll to position [838, 0]
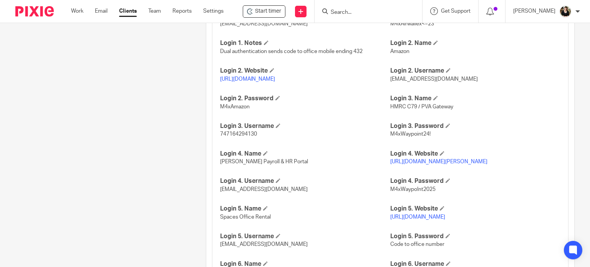
click at [405, 164] on link "https://go.zelt.app/login" at bounding box center [438, 161] width 97 height 5
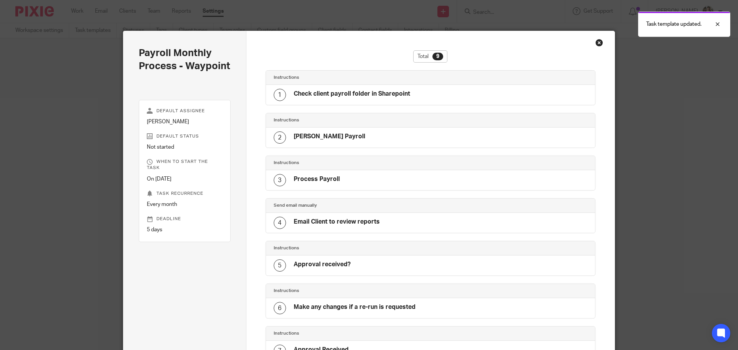
click at [595, 46] on div "Close this dialog window" at bounding box center [599, 43] width 8 height 8
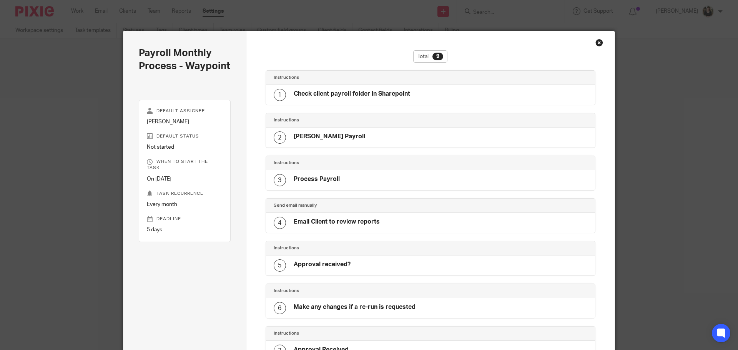
click at [599, 44] on div "Close this dialog window" at bounding box center [599, 43] width 8 height 8
click at [597, 43] on div "Close this dialog window" at bounding box center [599, 43] width 8 height 8
click at [274, 8] on div "Payroll Monthly Process - Waypoint Default assignee [PERSON_NAME] Default statu…" at bounding box center [369, 175] width 738 height 350
click at [56, 63] on div "Payroll Monthly Process - Waypoint Default assignee [PERSON_NAME] Default statu…" at bounding box center [369, 175] width 738 height 350
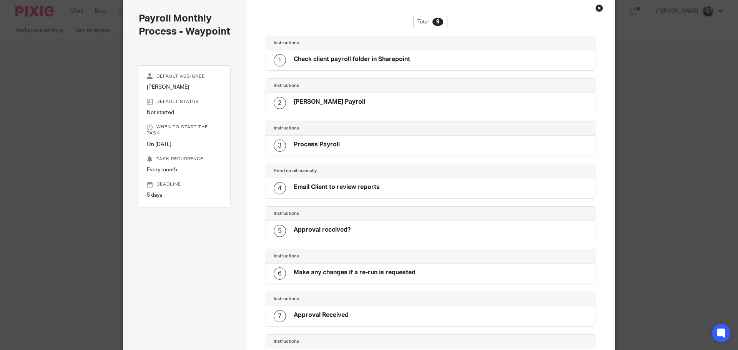
scroll to position [6, 0]
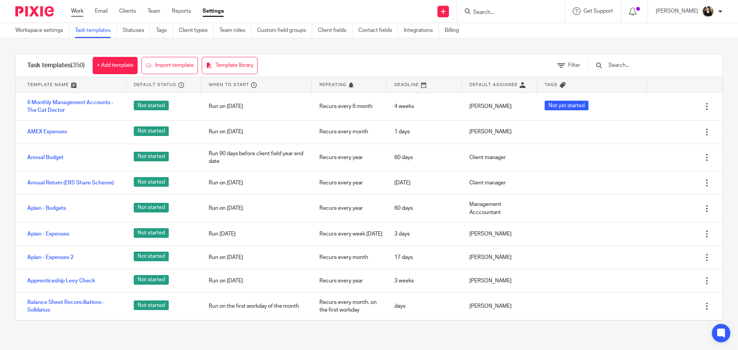
click at [81, 11] on link "Work" at bounding box center [77, 11] width 12 height 8
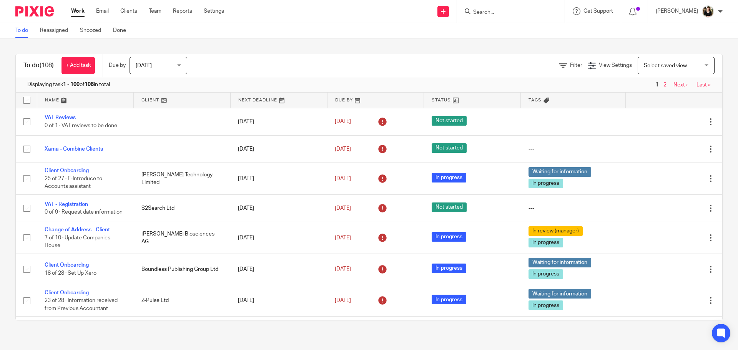
click at [485, 12] on input "Search" at bounding box center [506, 12] width 69 height 7
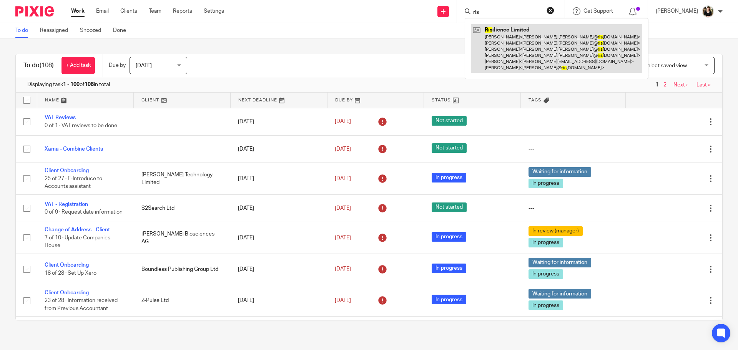
type input "ris"
click at [498, 35] on link at bounding box center [556, 48] width 171 height 49
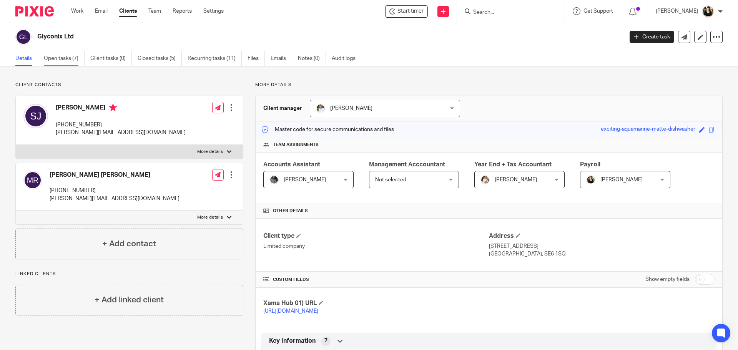
click at [60, 59] on link "Open tasks (7)" at bounding box center [64, 58] width 41 height 15
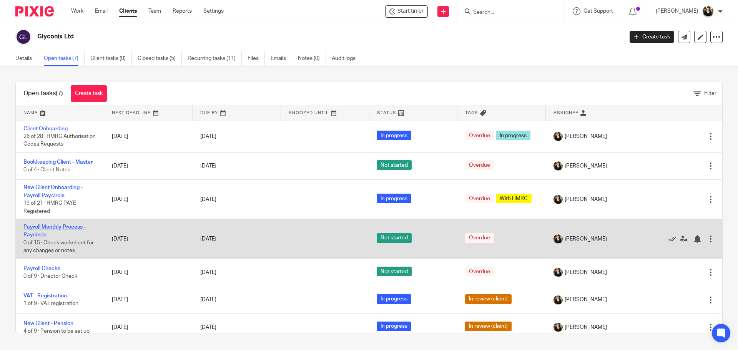
click at [52, 236] on link "Payroll Monthly Process - Paycircle" at bounding box center [54, 230] width 62 height 13
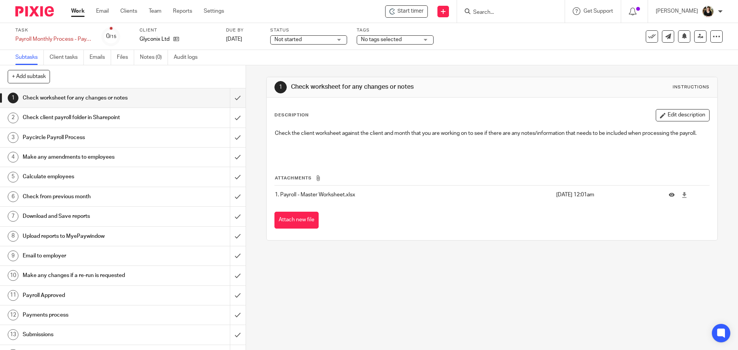
drag, startPoint x: 471, startPoint y: 13, endPoint x: 477, endPoint y: 11, distance: 6.3
click at [477, 11] on div at bounding box center [510, 12] width 90 height 10
click at [477, 11] on input "Search" at bounding box center [506, 12] width 69 height 7
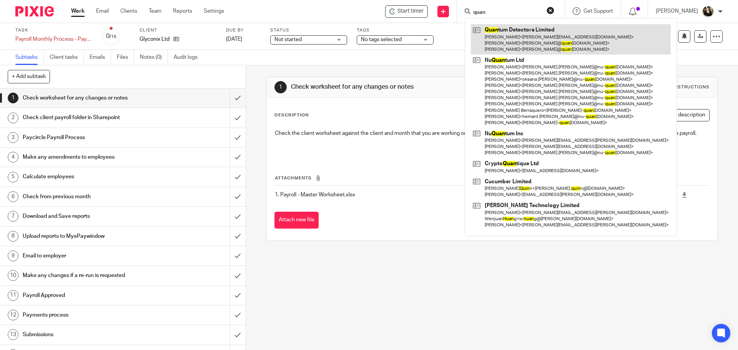
type input "quan"
click at [517, 41] on link at bounding box center [571, 39] width 200 height 30
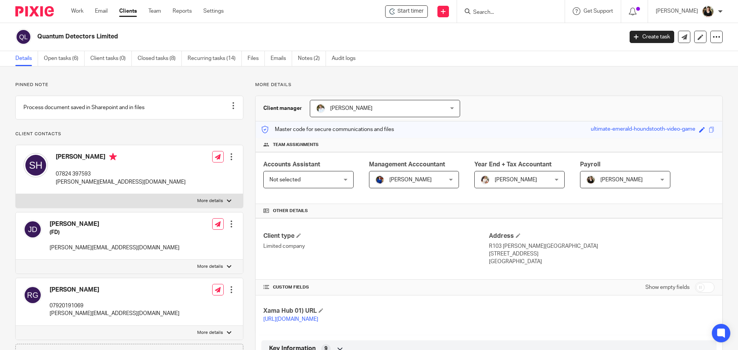
click at [70, 63] on link "Open tasks (6)" at bounding box center [64, 58] width 41 height 15
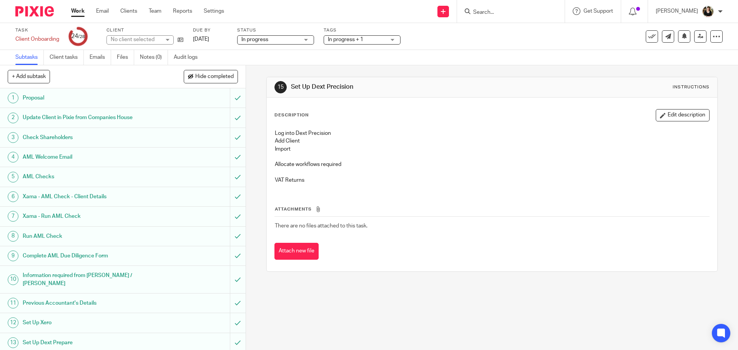
scroll to position [297, 0]
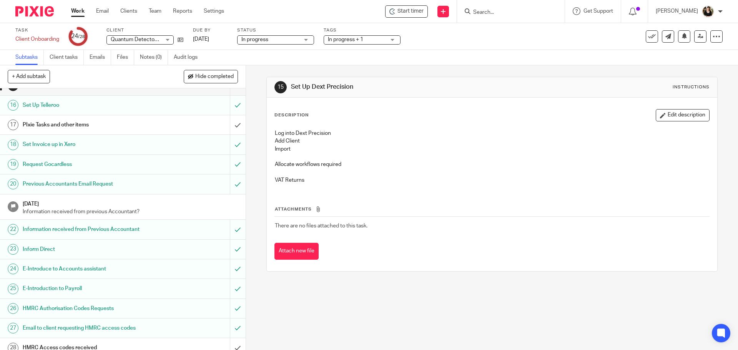
click at [69, 342] on h1 "HMRC Access codes received" at bounding box center [89, 348] width 133 height 12
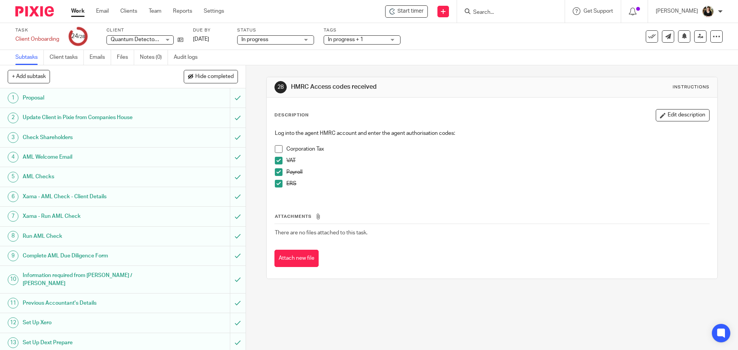
click at [277, 148] on span at bounding box center [279, 149] width 8 height 8
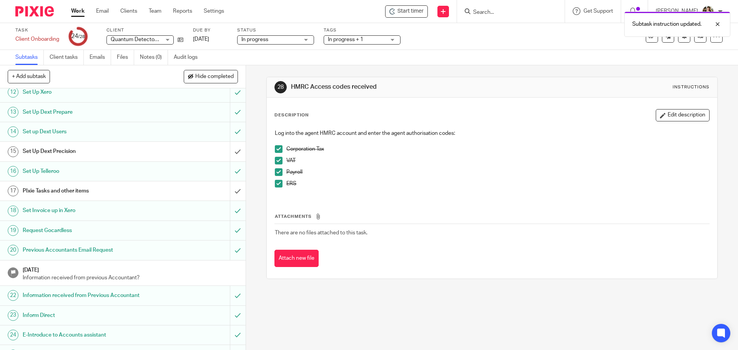
scroll to position [297, 0]
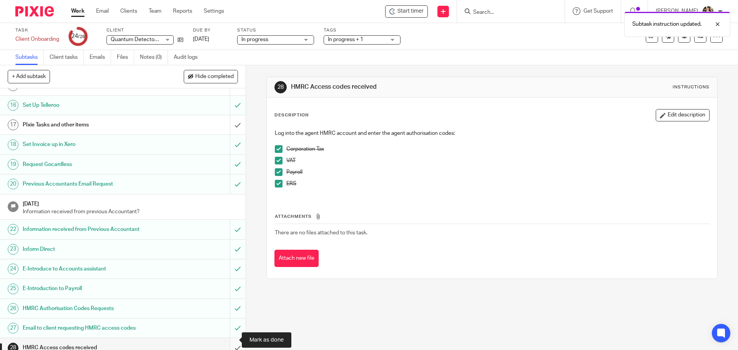
click at [226, 340] on input "submit" at bounding box center [123, 347] width 246 height 19
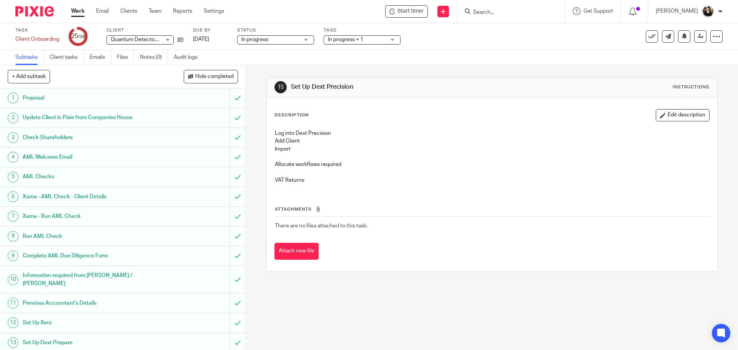
click at [486, 13] on input "Search" at bounding box center [506, 12] width 69 height 7
type input "JE56431"
drag, startPoint x: 503, startPoint y: 10, endPoint x: 454, endPoint y: 9, distance: 49.6
click at [454, 9] on div "Start timer Send new email Create task Add client JE56431 No results found. Try…" at bounding box center [487, 11] width 502 height 23
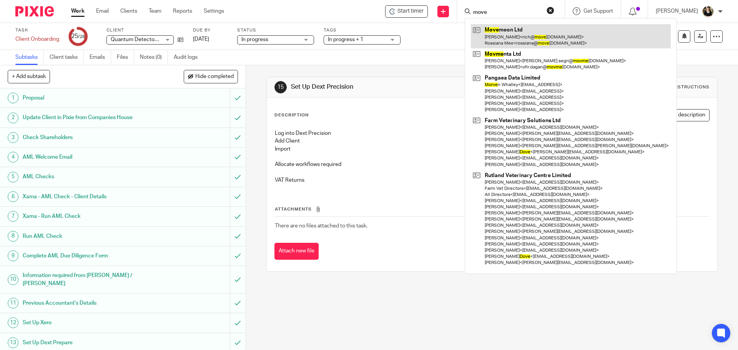
type input "move"
click at [498, 30] on link at bounding box center [571, 36] width 200 height 24
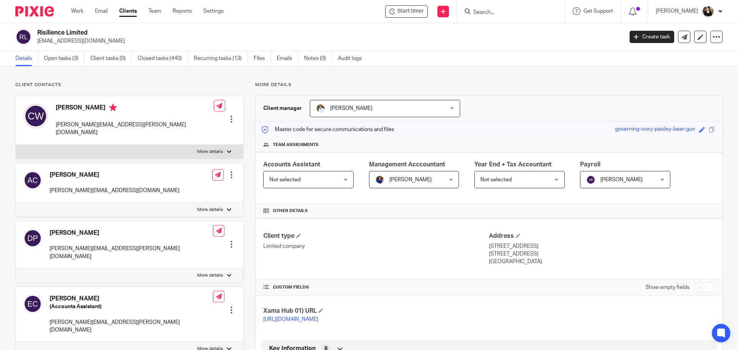
click at [66, 58] on link "Open tasks (3)" at bounding box center [64, 58] width 41 height 15
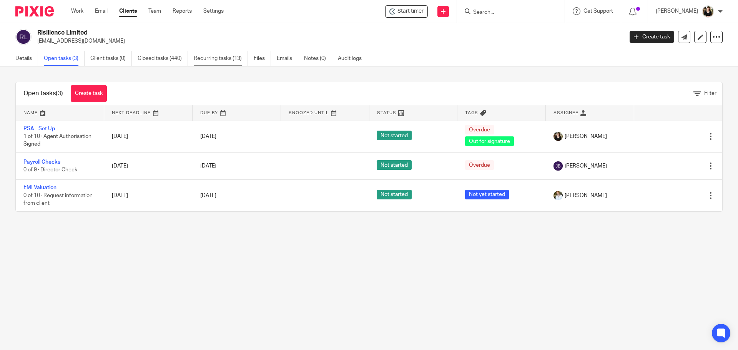
click at [216, 57] on link "Recurring tasks (13)" at bounding box center [221, 58] width 54 height 15
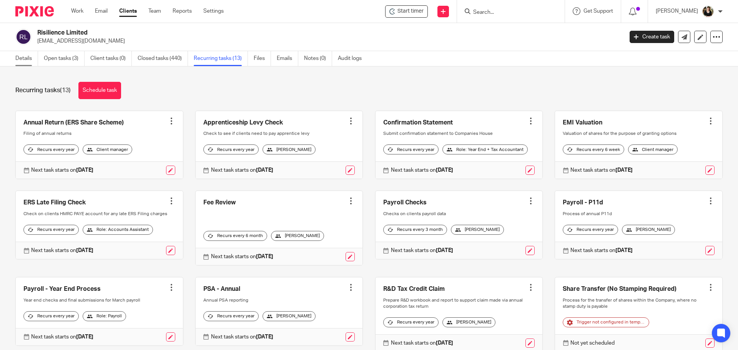
click at [26, 59] on link "Details" at bounding box center [26, 58] width 23 height 15
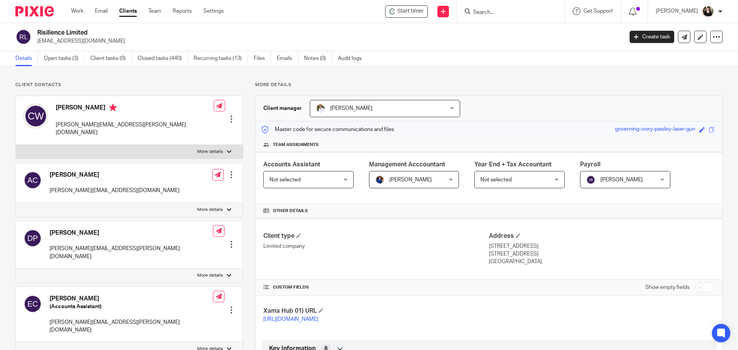
click at [499, 13] on input "Search" at bounding box center [506, 12] width 69 height 7
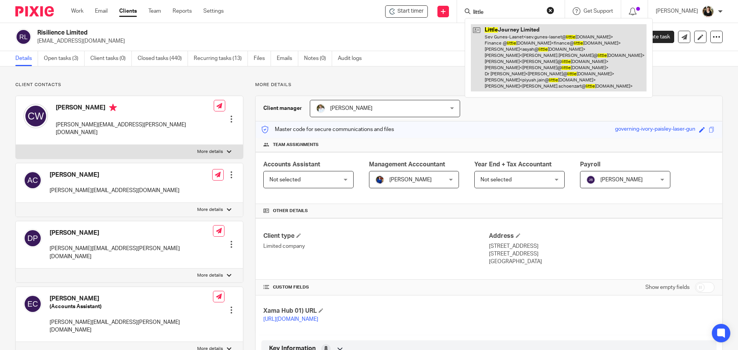
type input "little"
click at [530, 74] on link at bounding box center [559, 57] width 176 height 67
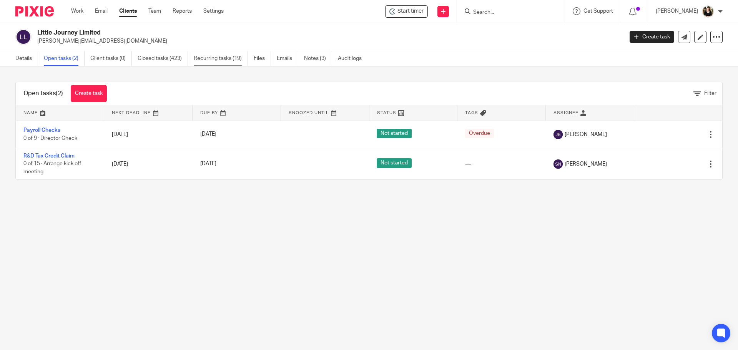
click at [215, 60] on link "Recurring tasks (19)" at bounding box center [221, 58] width 54 height 15
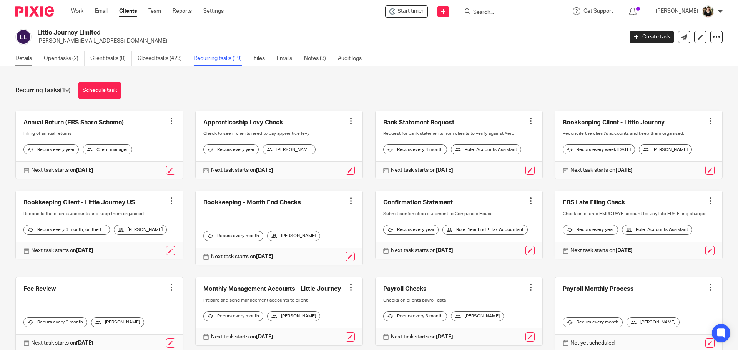
drag, startPoint x: 25, startPoint y: 62, endPoint x: 31, endPoint y: 55, distance: 9.5
click at [25, 62] on link "Details" at bounding box center [26, 58] width 23 height 15
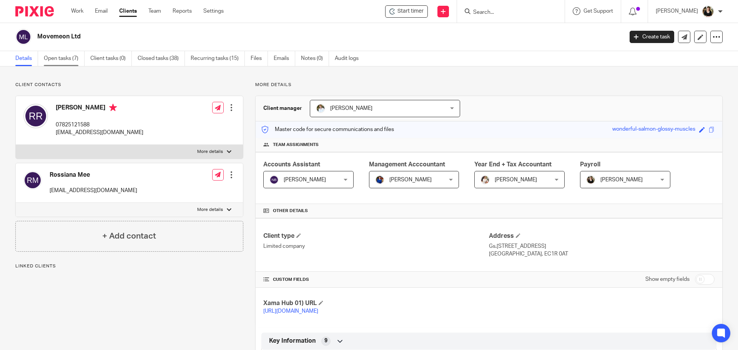
click at [61, 60] on link "Open tasks (7)" at bounding box center [64, 58] width 41 height 15
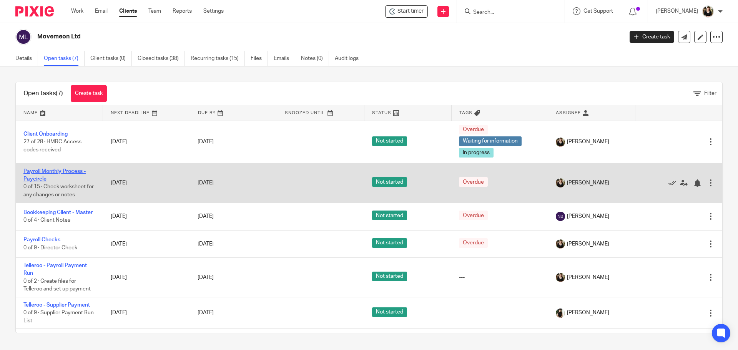
click at [59, 171] on link "Payroll Monthly Process - Paycircle" at bounding box center [54, 175] width 62 height 13
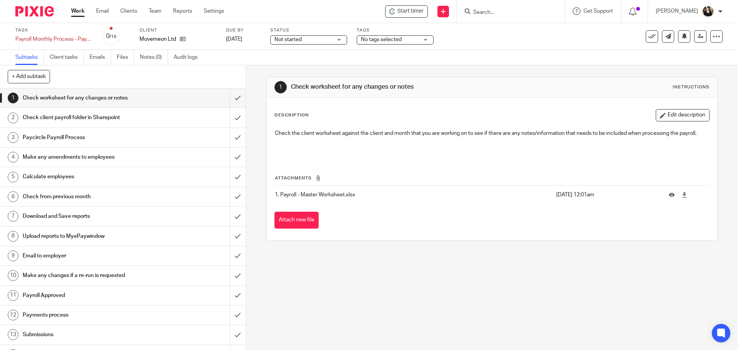
click at [395, 13] on icon at bounding box center [392, 11] width 6 height 6
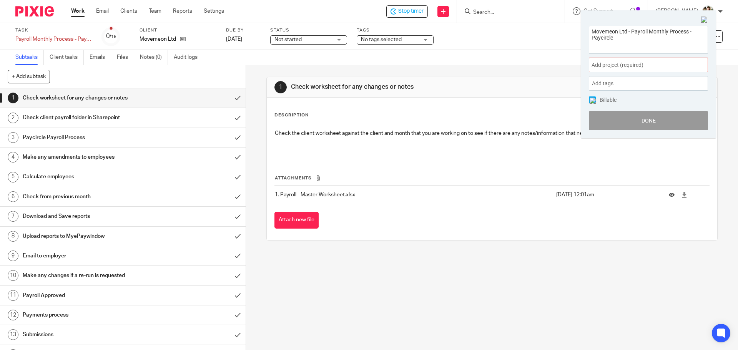
click at [633, 66] on span "Add project (required) :" at bounding box center [640, 65] width 97 height 8
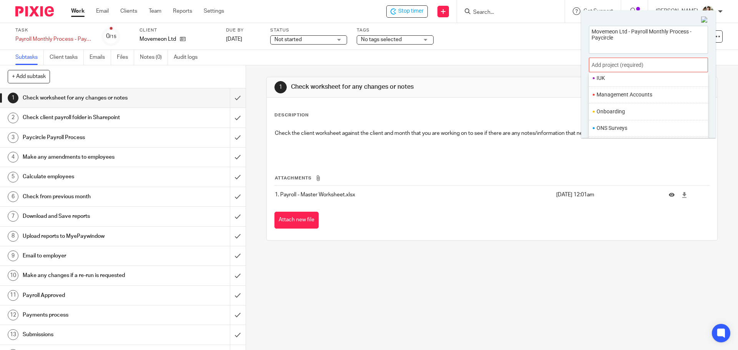
scroll to position [288, 0]
click at [616, 102] on li "Payroll" at bounding box center [647, 101] width 100 height 8
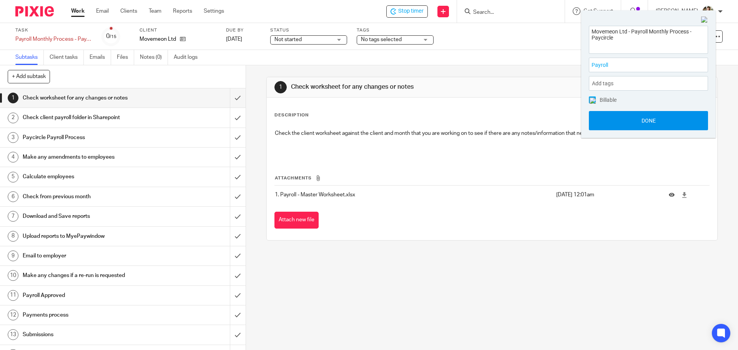
click at [631, 118] on button "Done" at bounding box center [648, 120] width 119 height 19
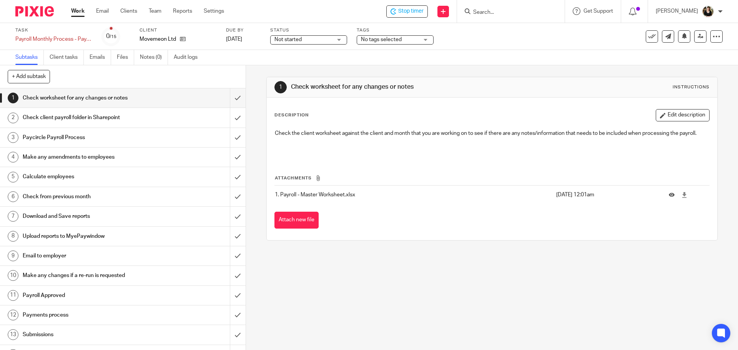
click at [315, 37] on span "Not started" at bounding box center [303, 40] width 58 height 8
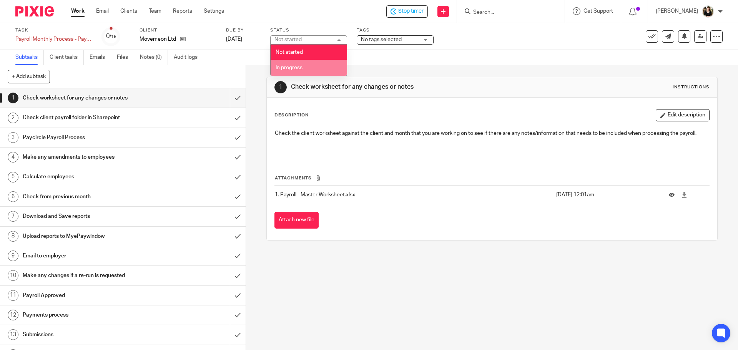
click at [303, 70] on li "In progress" at bounding box center [309, 68] width 76 height 16
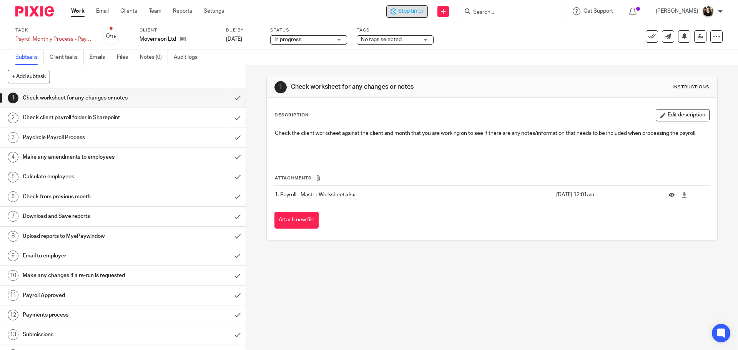
click at [409, 11] on span "Stop timer" at bounding box center [410, 11] width 25 height 8
click at [372, 44] on div "No tags selected" at bounding box center [395, 39] width 77 height 9
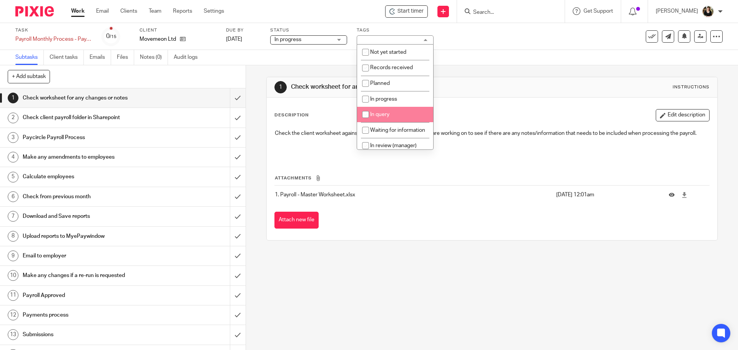
click at [394, 112] on li "In query" at bounding box center [395, 115] width 76 height 16
checkbox input "true"
click at [525, 62] on div "Subtasks Client tasks Emails Files Notes (0) Audit logs" at bounding box center [369, 57] width 738 height 15
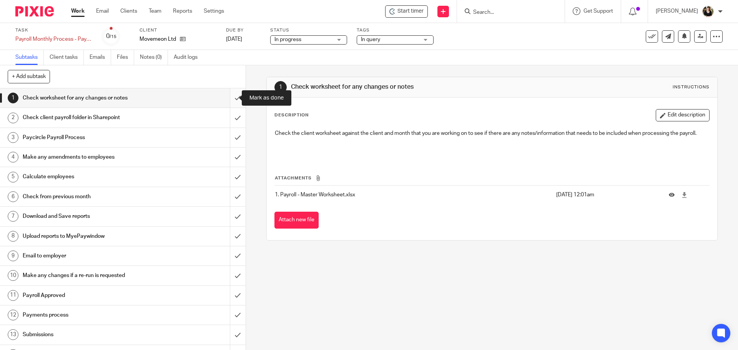
click at [229, 101] on input "submit" at bounding box center [123, 97] width 246 height 19
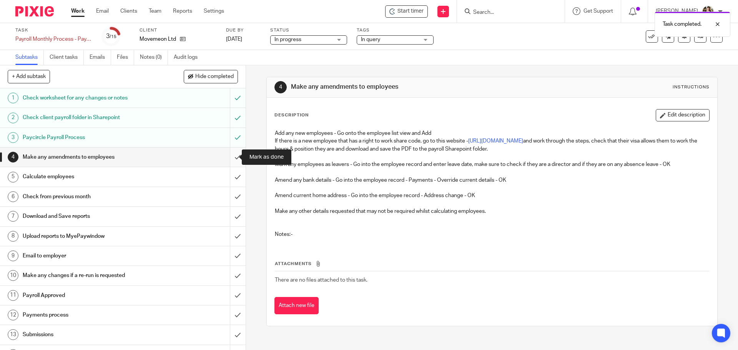
click at [229, 158] on input "submit" at bounding box center [123, 157] width 246 height 19
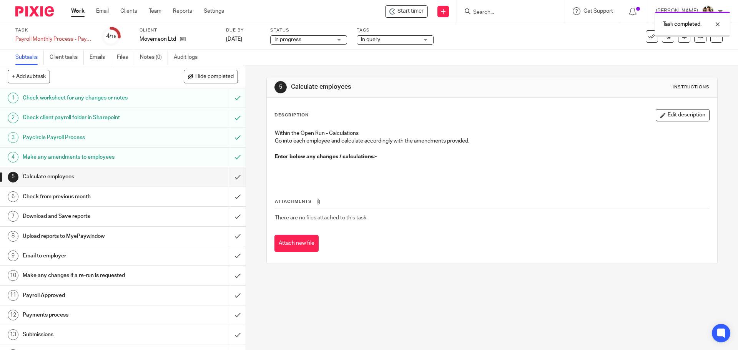
click at [487, 8] on div "Task completed." at bounding box center [549, 22] width 361 height 29
click at [487, 9] on div "Task completed." at bounding box center [549, 22] width 361 height 29
click at [487, 12] on div "Task completed." at bounding box center [549, 22] width 361 height 29
click at [716, 24] on div at bounding box center [711, 24] width 21 height 9
click at [495, 15] on div "Task completed." at bounding box center [549, 22] width 361 height 29
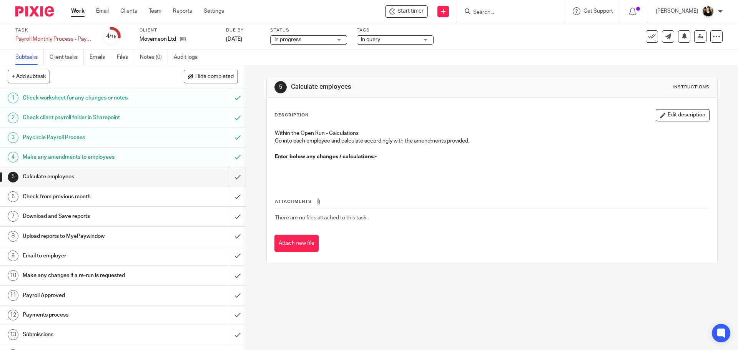
click at [494, 11] on input "Search" at bounding box center [506, 12] width 69 height 7
type input "cvar"
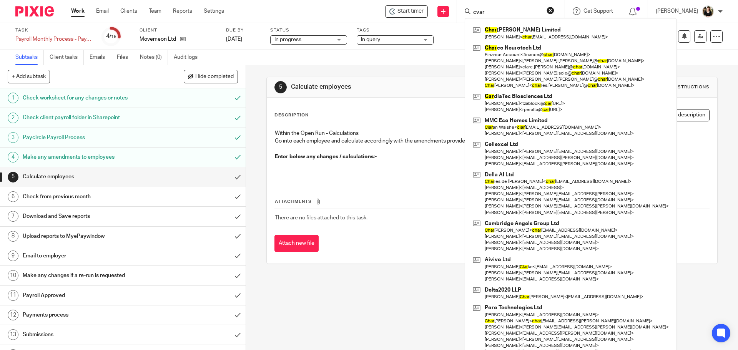
drag, startPoint x: 491, startPoint y: 11, endPoint x: 421, endPoint y: 18, distance: 70.3
click at [421, 18] on div "Start timer Send new email Create task Add client cvar Char les Barry Barbers L…" at bounding box center [487, 11] width 502 height 23
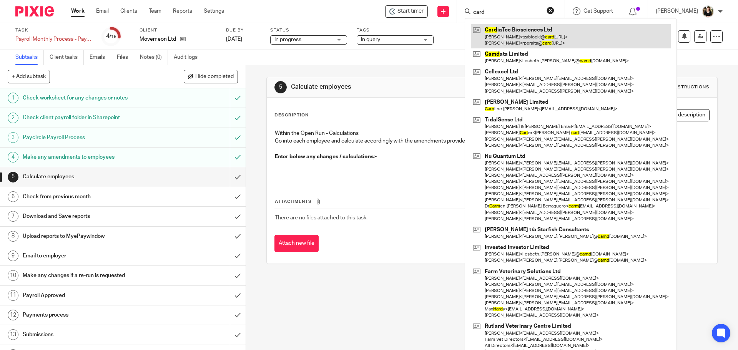
type input "card"
click at [496, 35] on link at bounding box center [571, 36] width 200 height 24
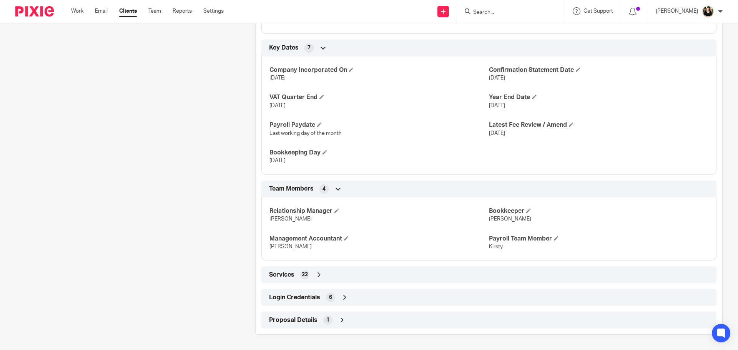
scroll to position [505, 0]
click at [295, 300] on span "Login Credentials" at bounding box center [294, 298] width 51 height 8
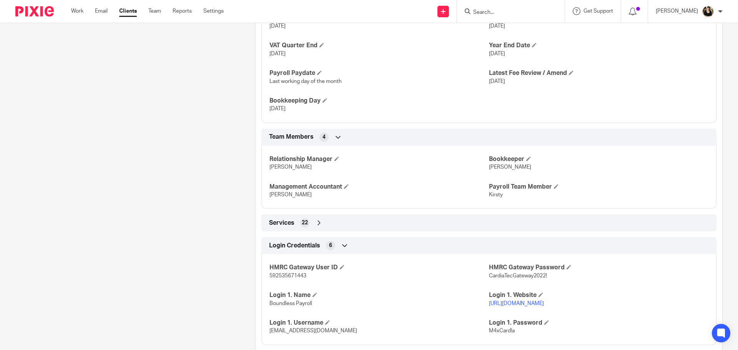
scroll to position [596, 0]
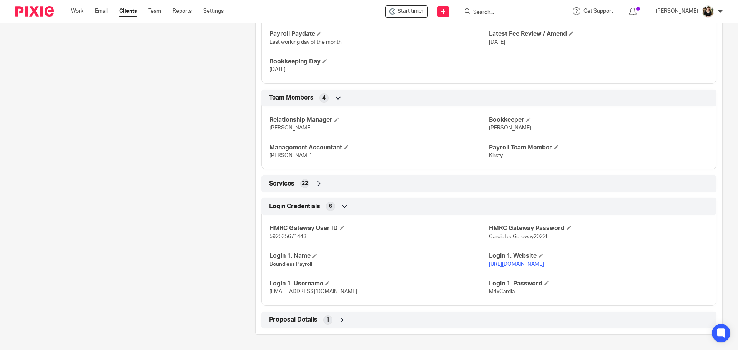
click at [515, 263] on link "https://app.boundlesshq.com/users/sign_in" at bounding box center [516, 264] width 55 height 5
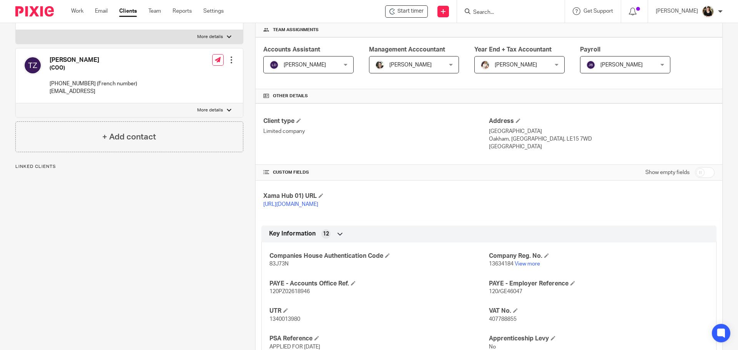
scroll to position [0, 0]
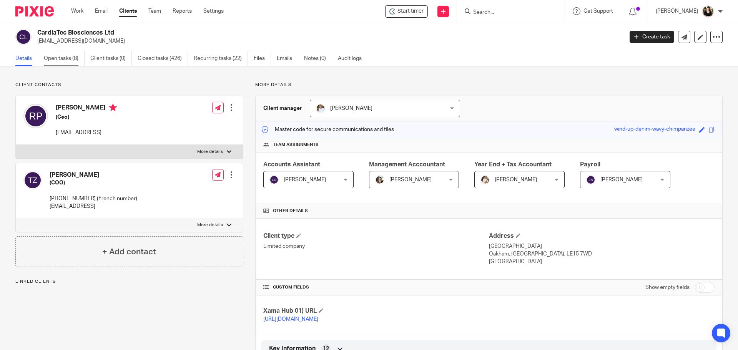
click at [64, 55] on link "Open tasks (8)" at bounding box center [64, 58] width 41 height 15
click at [74, 60] on link "Open tasks (8)" at bounding box center [64, 58] width 41 height 15
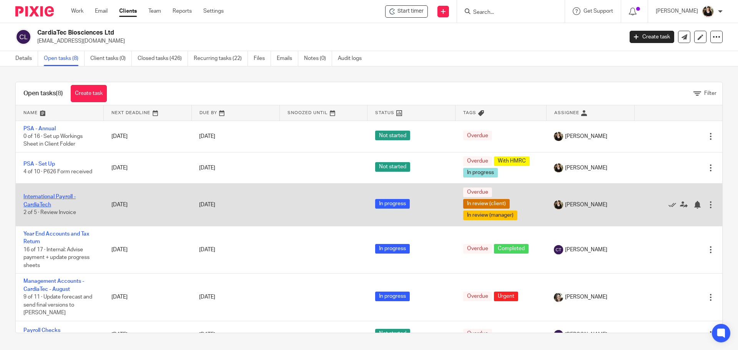
click at [47, 198] on link "International Payroll - CardiaTech" at bounding box center [49, 200] width 52 height 13
click at [47, 196] on link "International Payroll - CardiaTech" at bounding box center [49, 200] width 52 height 13
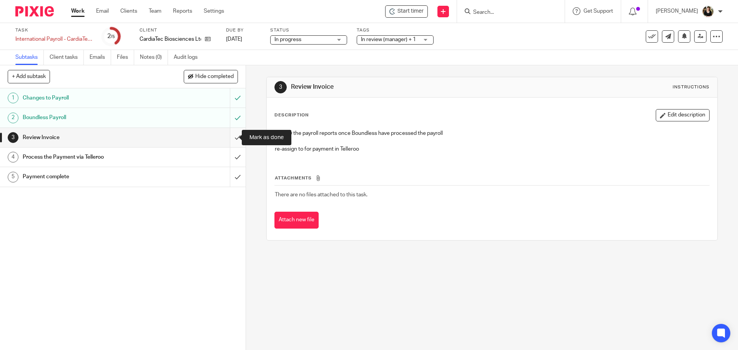
click at [229, 134] on input "submit" at bounding box center [123, 137] width 246 height 19
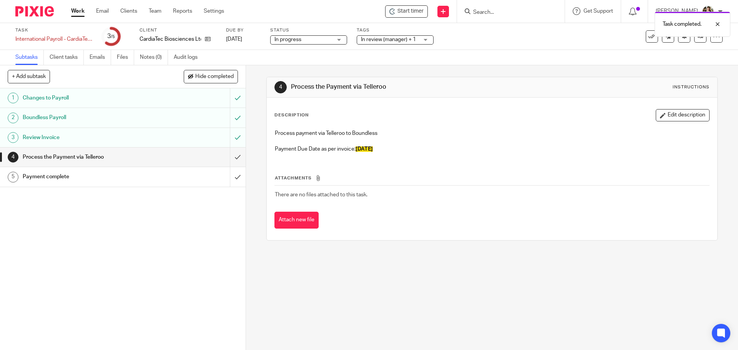
click at [316, 179] on icon at bounding box center [318, 178] width 6 height 6
click at [303, 225] on button "Attach new file" at bounding box center [296, 220] width 44 height 17
click at [404, 41] on span "In review (manager) + 1" at bounding box center [388, 39] width 55 height 5
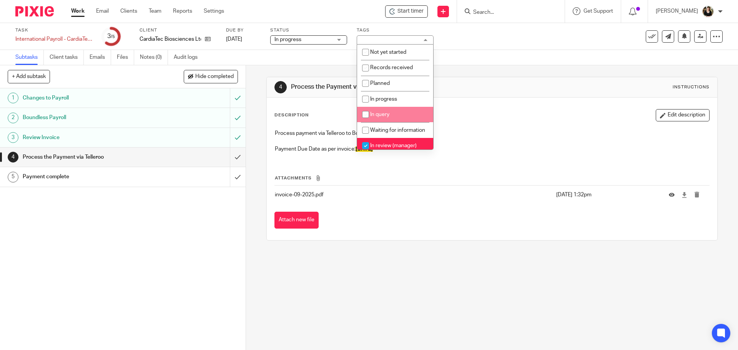
scroll to position [38, 0]
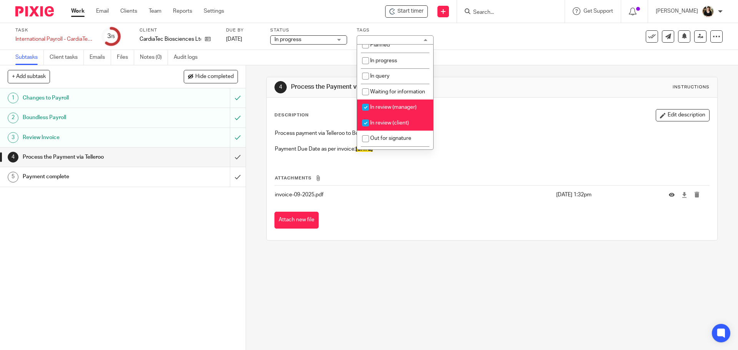
click at [376, 110] on span "In review (manager)" at bounding box center [393, 107] width 47 height 5
checkbox input "false"
click at [378, 126] on li "In review (client)" at bounding box center [395, 123] width 76 height 16
checkbox input "false"
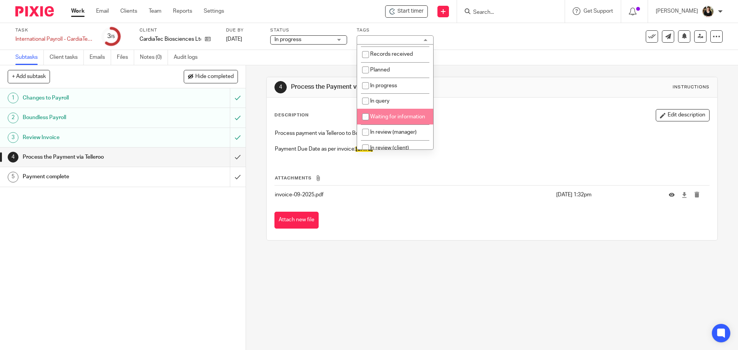
scroll to position [0, 0]
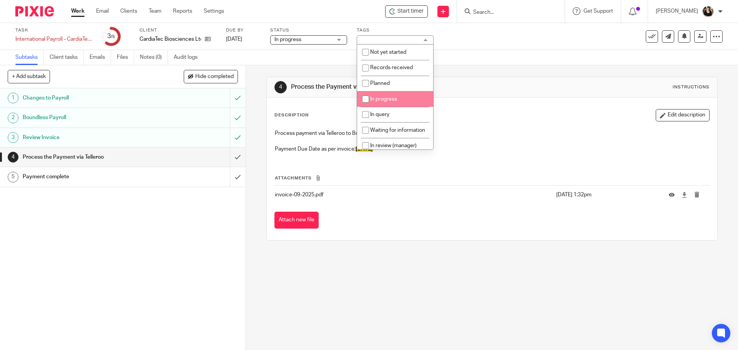
click at [400, 98] on li "In progress" at bounding box center [395, 99] width 76 height 16
checkbox input "true"
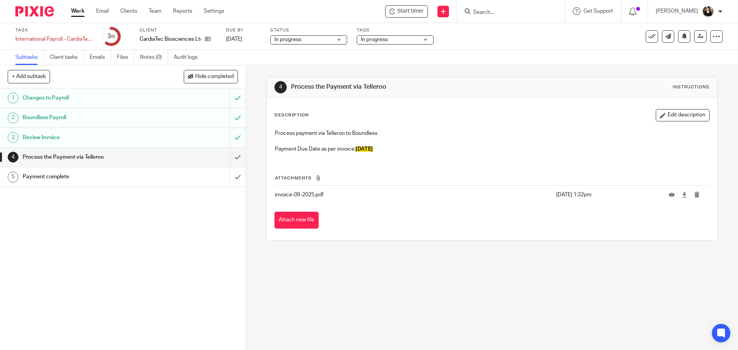
click at [485, 92] on div "4 Process the Payment via Telleroo Instructions" at bounding box center [491, 87] width 435 height 12
click at [698, 39] on icon at bounding box center [701, 36] width 6 height 6
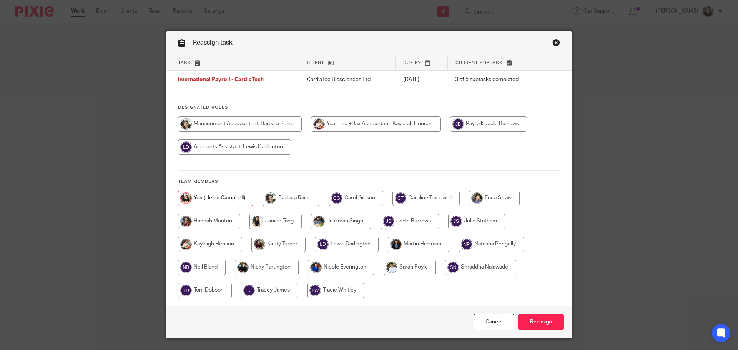
click at [256, 150] on input "radio" at bounding box center [234, 147] width 113 height 15
radio input "true"
click at [537, 321] on input "Reassign" at bounding box center [541, 322] width 46 height 17
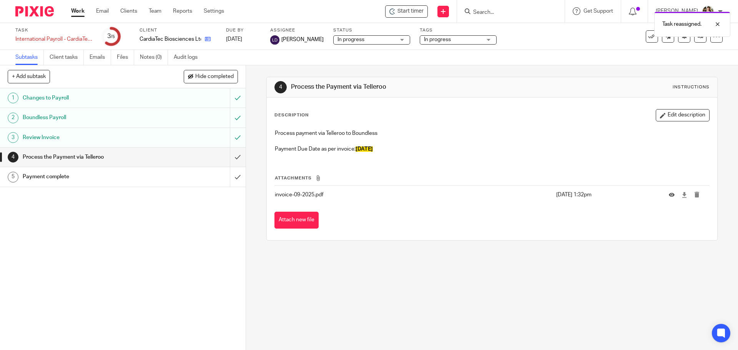
click at [204, 41] on link at bounding box center [206, 39] width 10 height 8
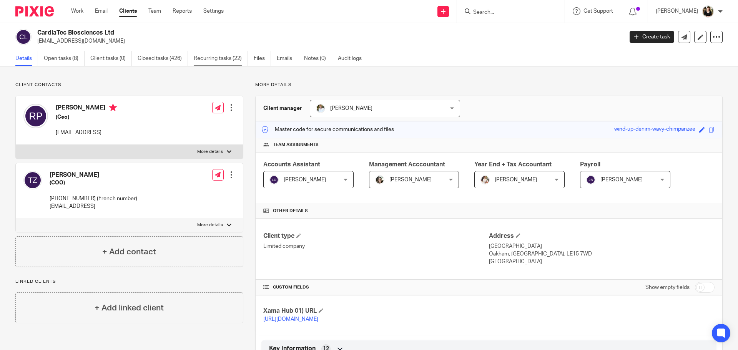
click at [220, 60] on link "Recurring tasks (22)" at bounding box center [221, 58] width 54 height 15
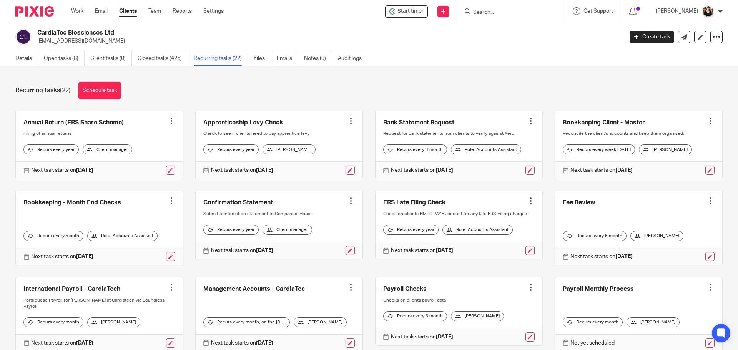
click at [98, 293] on link at bounding box center [99, 314] width 167 height 74
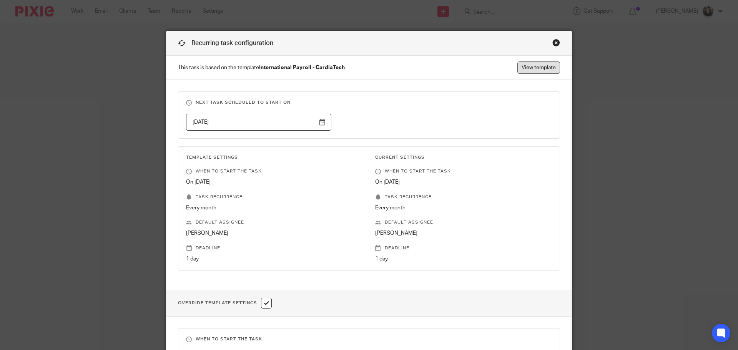
click at [534, 62] on link "View template" at bounding box center [538, 67] width 43 height 12
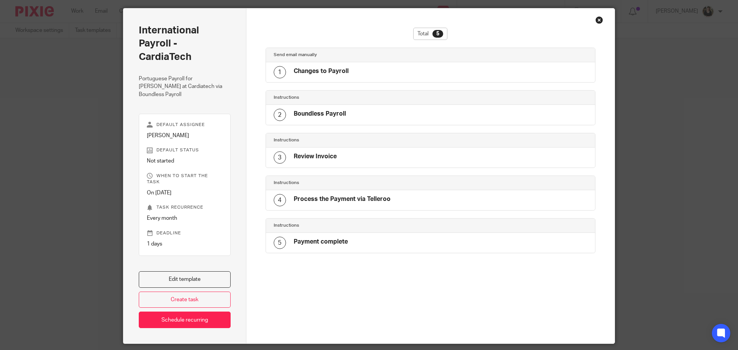
scroll to position [33, 0]
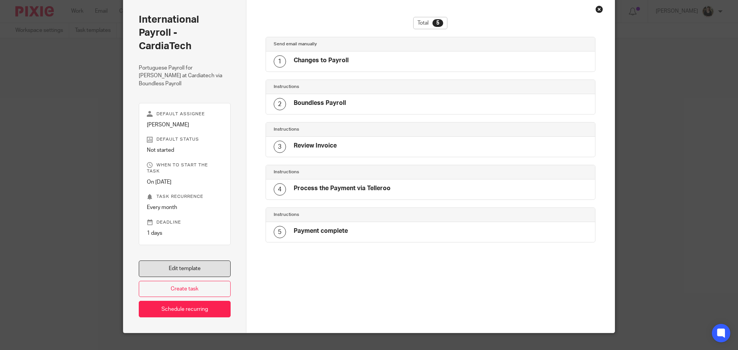
click at [181, 261] on link "Edit template" at bounding box center [185, 269] width 92 height 17
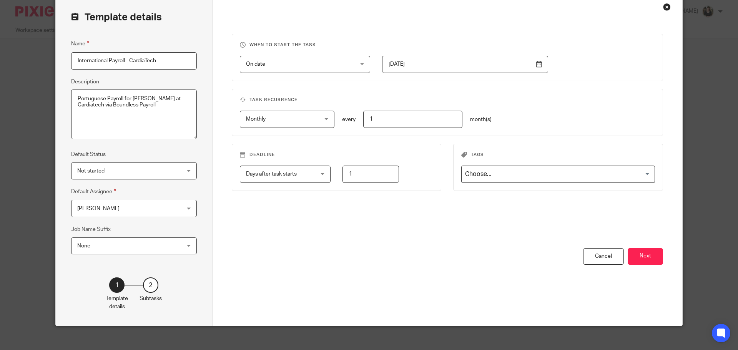
scroll to position [43, 0]
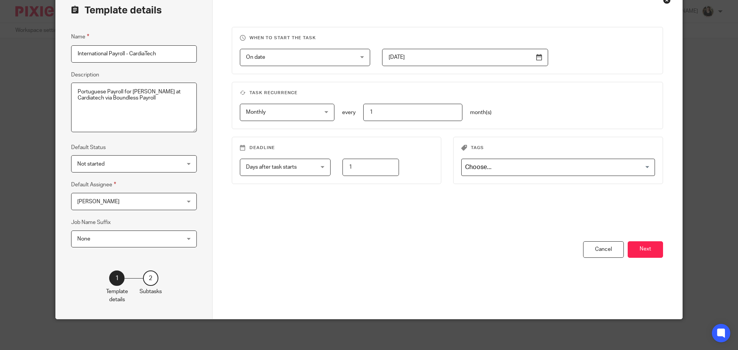
click at [639, 258] on div "You have unsaved changes Cancel Next" at bounding box center [448, 280] width 432 height 78
click at [641, 252] on button "Next" at bounding box center [645, 249] width 35 height 17
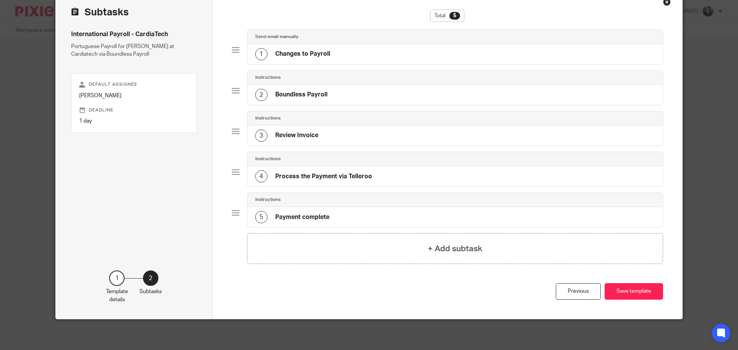
scroll to position [41, 0]
click at [336, 173] on h4 "Process the Payment via Telleroo" at bounding box center [323, 177] width 97 height 8
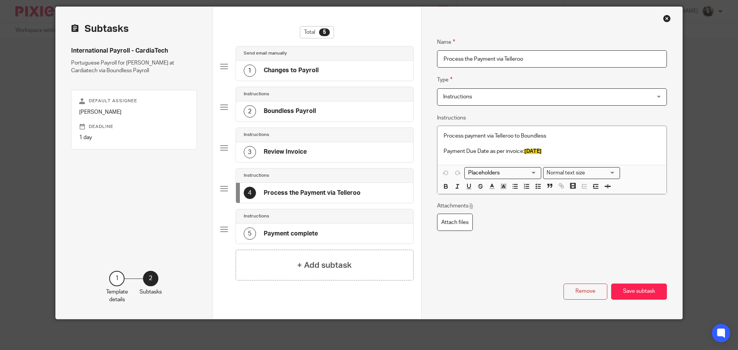
scroll to position [24, 0]
click at [582, 146] on p at bounding box center [552, 144] width 217 height 8
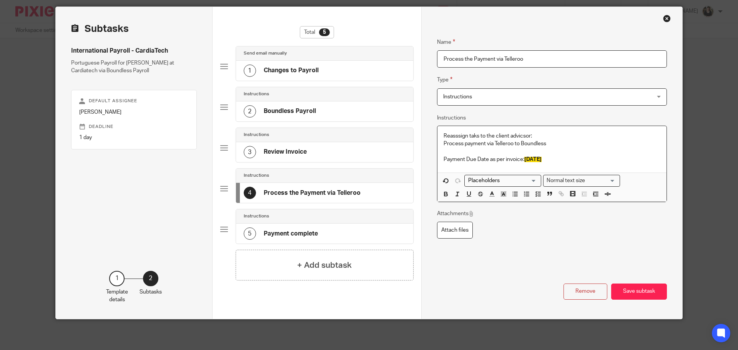
click at [522, 138] on p "Reasssign taks to the client advicsor:" at bounding box center [552, 136] width 217 height 8
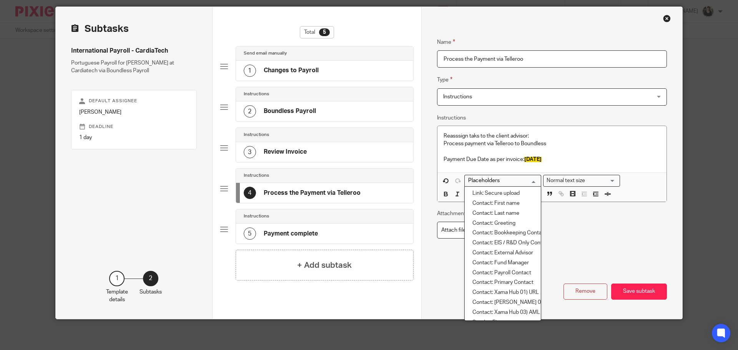
click at [501, 180] on input "Search for option" at bounding box center [500, 181] width 71 height 8
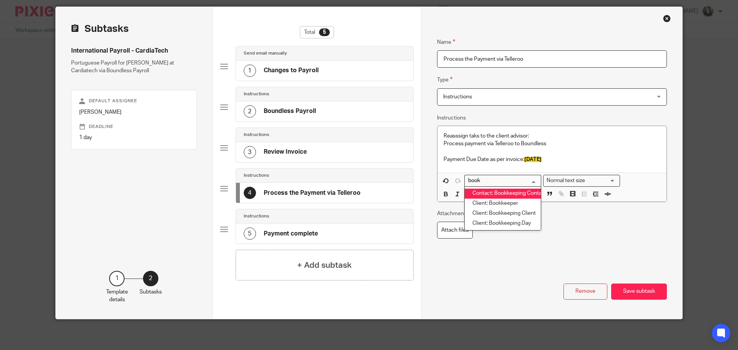
click at [497, 198] on li "Contact: Bookkeeping Contact" at bounding box center [503, 194] width 76 height 10
type input "book"
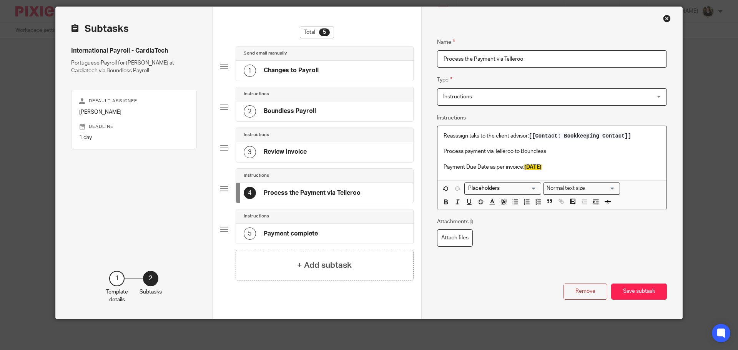
click at [638, 133] on p "Reasssign taks to the client advisor: [[Contact: Bookkeeping Contact]]" at bounding box center [552, 136] width 217 height 8
click at [311, 269] on h4 "+ Add subtask" at bounding box center [324, 265] width 55 height 12
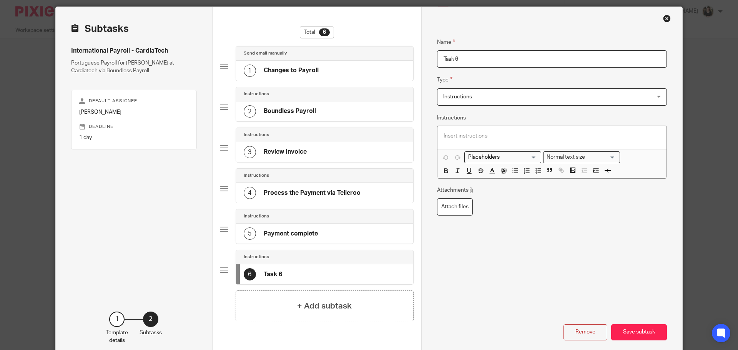
drag, startPoint x: 473, startPoint y: 55, endPoint x: 420, endPoint y: 62, distance: 52.8
click at [421, 62] on div "Name Changes to Payroll Type Send email manually Send email manually Instructio…" at bounding box center [551, 183] width 261 height 353
click at [510, 60] on input "Reassign taks to client adviser" at bounding box center [552, 58] width 230 height 17
type input "Reassign taks to client advisor"
click at [444, 139] on p at bounding box center [552, 136] width 217 height 8
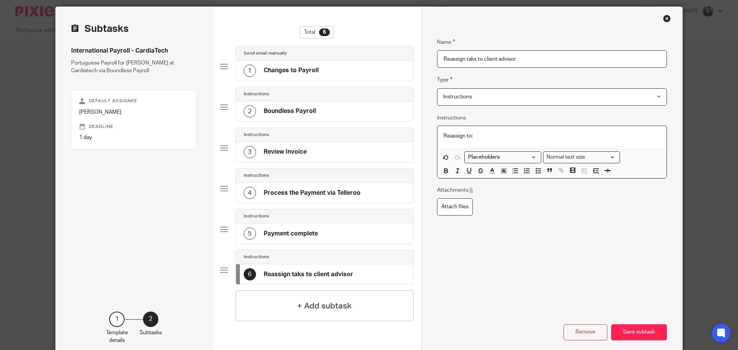
click at [507, 160] on input "Search for option" at bounding box center [500, 157] width 71 height 8
click at [506, 176] on li "Client: Bookkeeper" at bounding box center [503, 180] width 76 height 10
type input "book"
click at [637, 334] on button "Save subtask" at bounding box center [639, 332] width 56 height 17
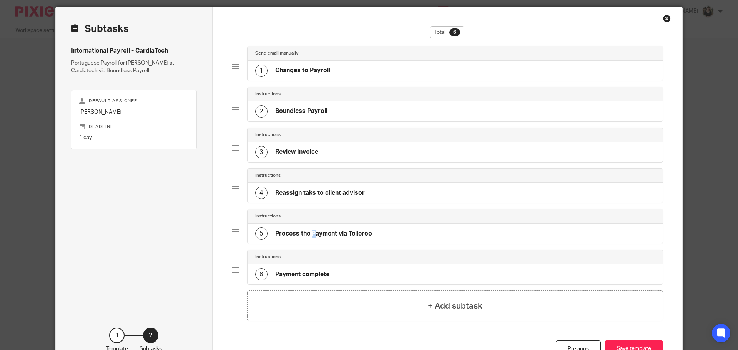
click at [279, 228] on div "5 Process the Payment via Telleroo" at bounding box center [455, 234] width 415 height 20
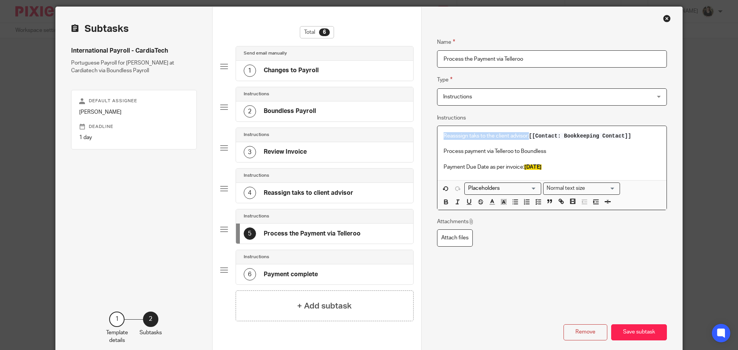
drag, startPoint x: 439, startPoint y: 136, endPoint x: 642, endPoint y: 136, distance: 202.9
click at [642, 136] on div "Reasssign taks to the client advisor: [[Contact: Bookkeeping Contact]] Process …" at bounding box center [551, 153] width 229 height 54
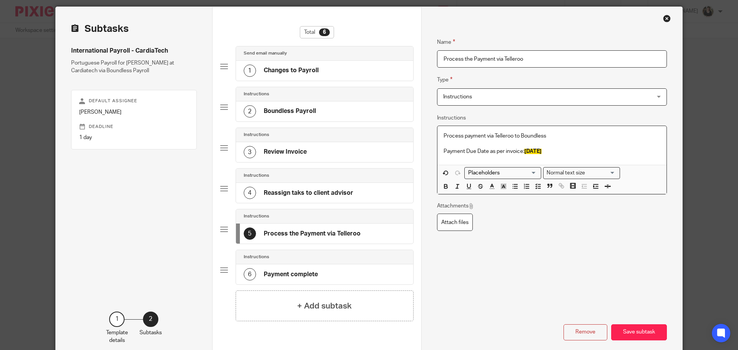
click at [328, 193] on h4 "Reassign taks to client advisor" at bounding box center [309, 193] width 90 height 8
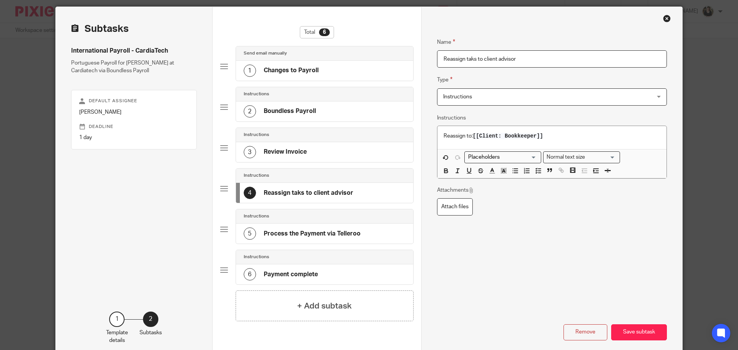
click at [562, 140] on p "Reassign to: [[Client: Bookkeeper]]" at bounding box center [552, 136] width 217 height 8
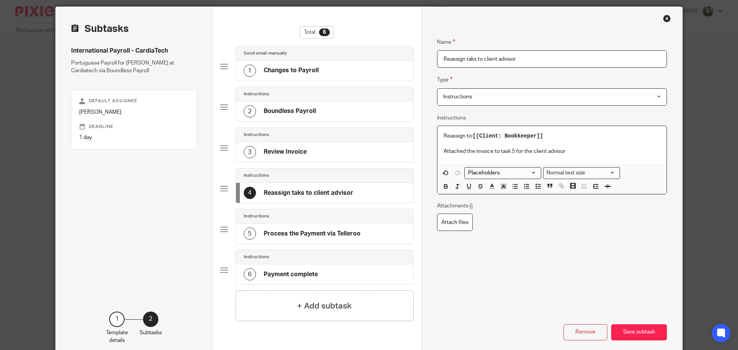
click at [644, 342] on div "Name Changes to Payroll Type Send email manually Send email manually Instructio…" at bounding box center [551, 183] width 261 height 353
click at [644, 327] on button "Save subtask" at bounding box center [639, 332] width 56 height 17
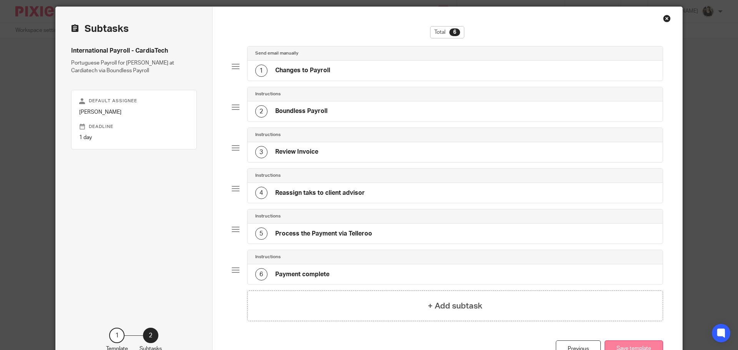
click at [640, 350] on button "Save template" at bounding box center [634, 349] width 58 height 17
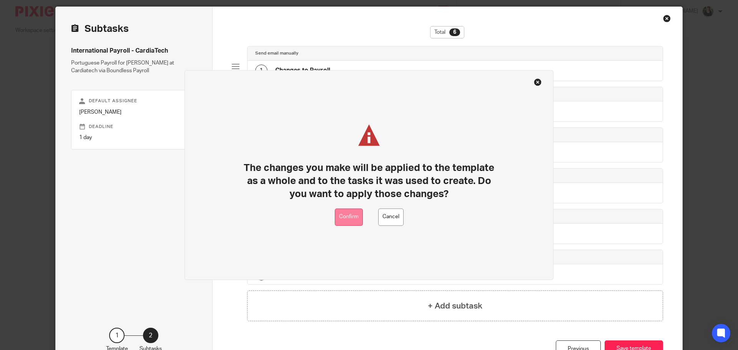
click at [354, 213] on button "Confirm" at bounding box center [349, 216] width 28 height 17
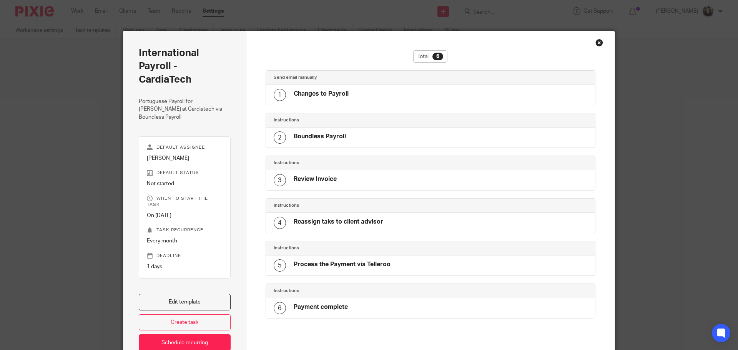
click at [595, 43] on div "Close this dialog window" at bounding box center [599, 43] width 8 height 8
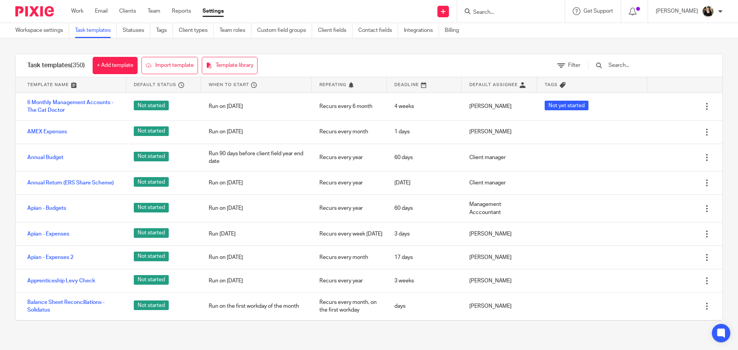
click at [500, 13] on input "Search" at bounding box center [506, 12] width 69 height 7
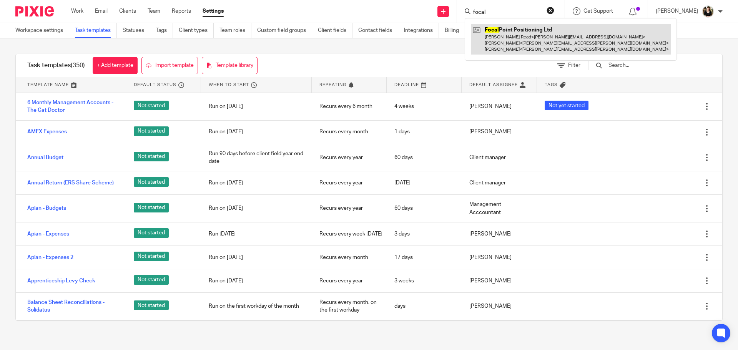
type input "focal"
click at [507, 38] on link at bounding box center [571, 39] width 200 height 30
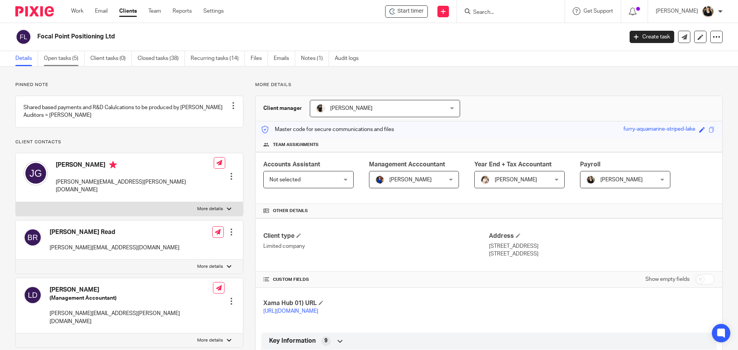
click at [55, 61] on link "Open tasks (5)" at bounding box center [64, 58] width 41 height 15
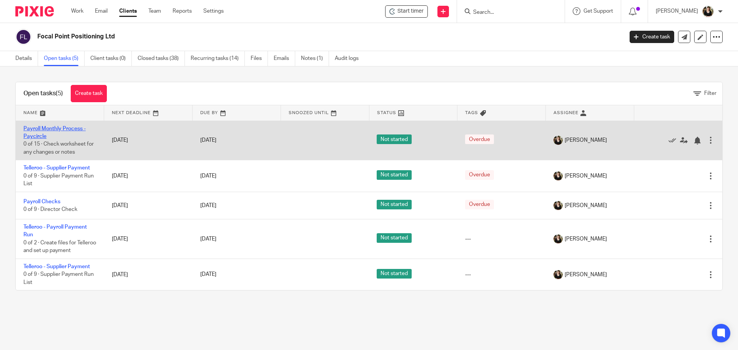
click at [47, 128] on link "Payroll Monthly Process - Paycircle" at bounding box center [54, 132] width 62 height 13
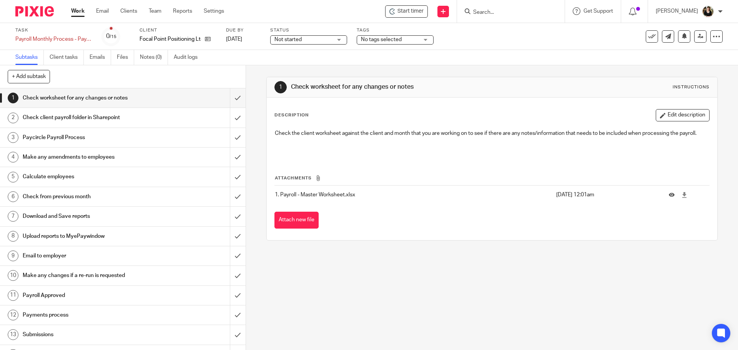
click at [412, 18] on div "Start timer Send new email Create task Add client Get Support Contact Support H…" at bounding box center [487, 11] width 502 height 23
click at [412, 12] on span "Start timer" at bounding box center [410, 11] width 26 height 8
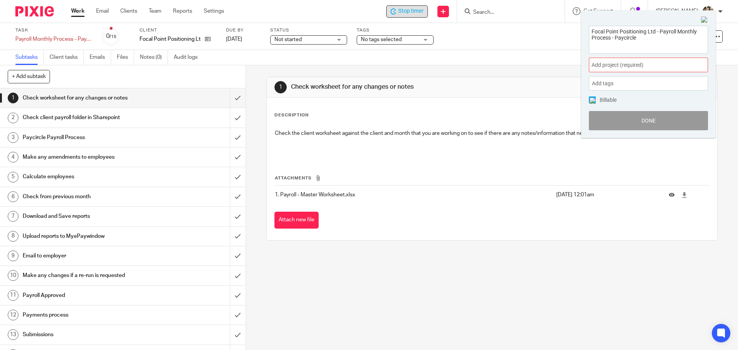
click at [637, 68] on span "Add project (required) :" at bounding box center [640, 65] width 97 height 8
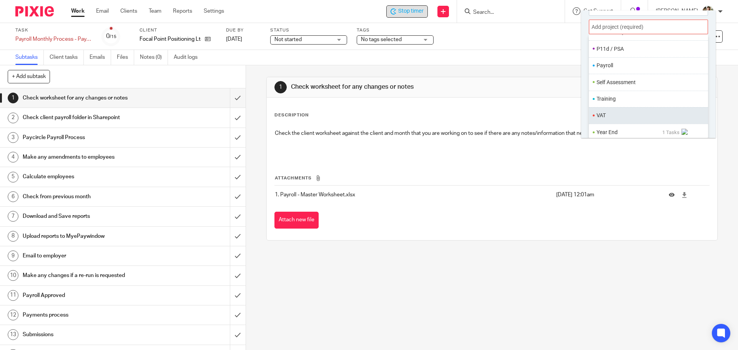
scroll to position [288, 0]
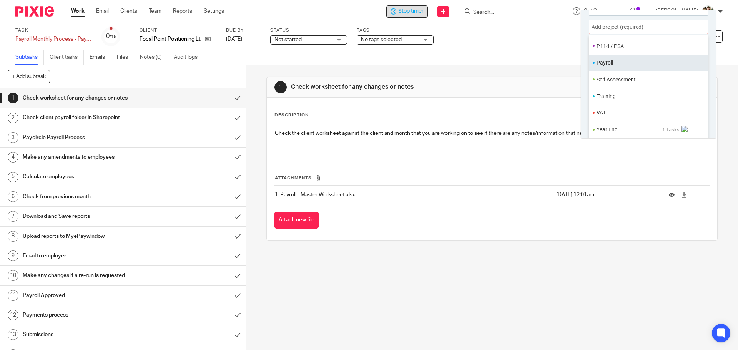
click at [611, 62] on li "Payroll" at bounding box center [647, 63] width 100 height 8
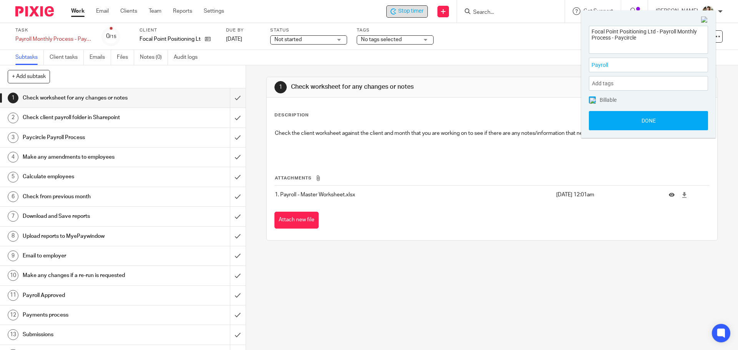
scroll to position [0, 0]
click at [636, 117] on button "Done" at bounding box center [648, 120] width 119 height 19
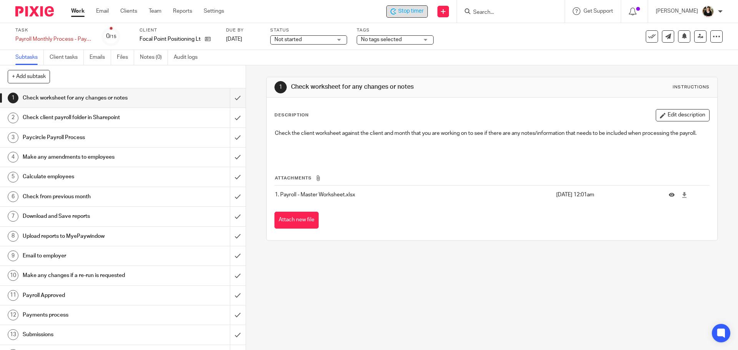
click at [424, 10] on span "Stop timer" at bounding box center [410, 11] width 25 height 8
click at [404, 8] on span "Start timer" at bounding box center [410, 11] width 26 height 8
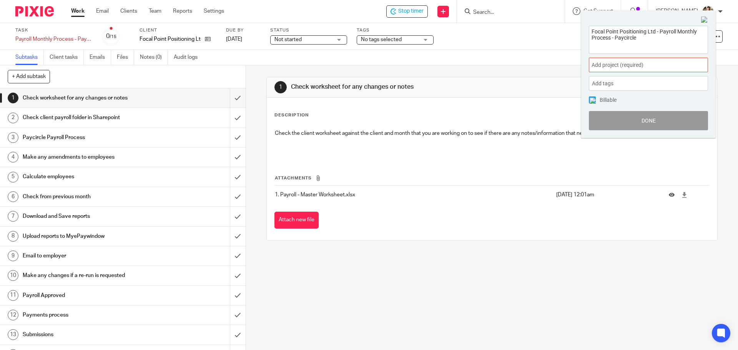
click at [654, 69] on span "Add project (required) :" at bounding box center [640, 65] width 97 height 8
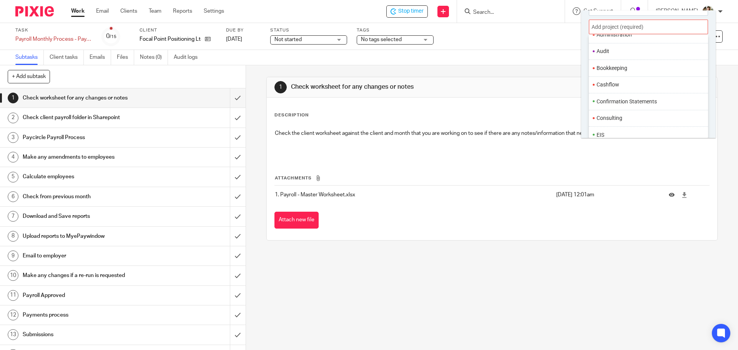
scroll to position [269, 0]
click at [636, 91] on ul "Self Assessment" at bounding box center [648, 98] width 119 height 17
click at [629, 83] on li "Payroll" at bounding box center [647, 82] width 100 height 8
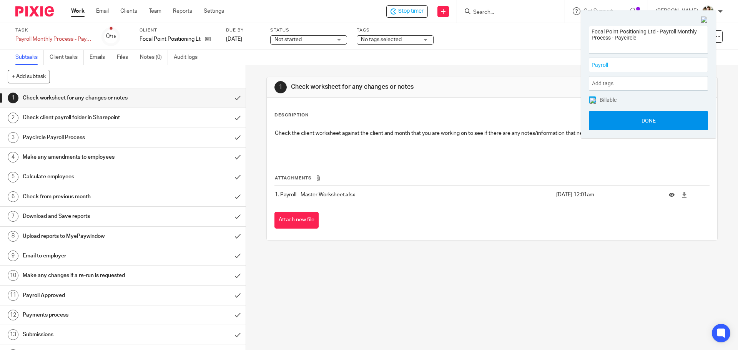
click at [641, 115] on button "Done" at bounding box center [648, 120] width 119 height 19
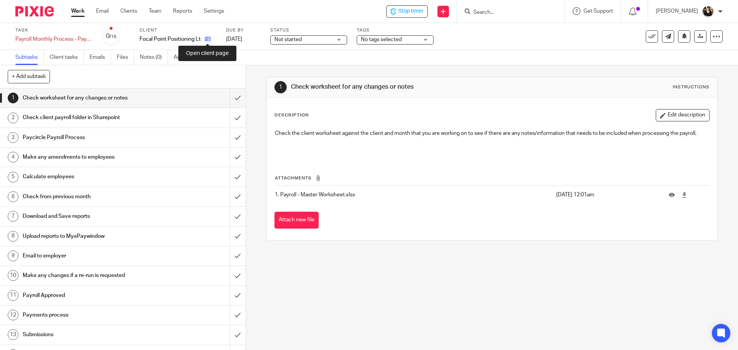
click at [206, 38] on icon at bounding box center [208, 39] width 6 height 6
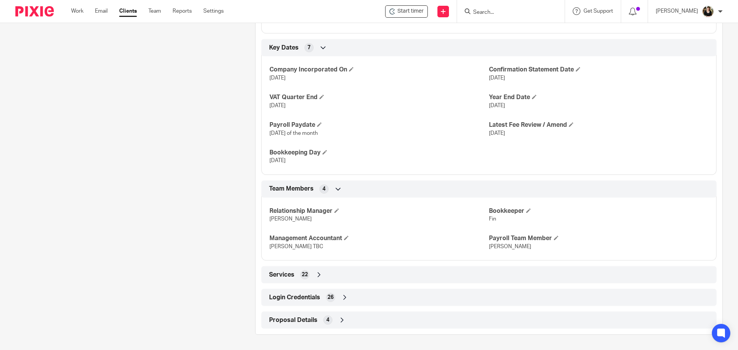
scroll to position [470, 0]
click at [302, 297] on span "Login Credentials" at bounding box center [294, 298] width 51 height 8
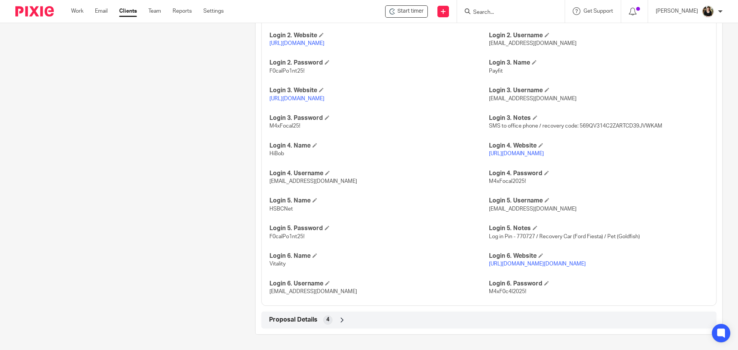
scroll to position [854, 0]
click at [560, 268] on p "[URL][DOMAIN_NAME][DOMAIN_NAME]" at bounding box center [598, 264] width 219 height 8
click at [554, 267] on link "[URL][DOMAIN_NAME][DOMAIN_NAME]" at bounding box center [537, 263] width 97 height 5
click at [527, 261] on link "[URL][DOMAIN_NAME][DOMAIN_NAME]" at bounding box center [537, 263] width 97 height 5
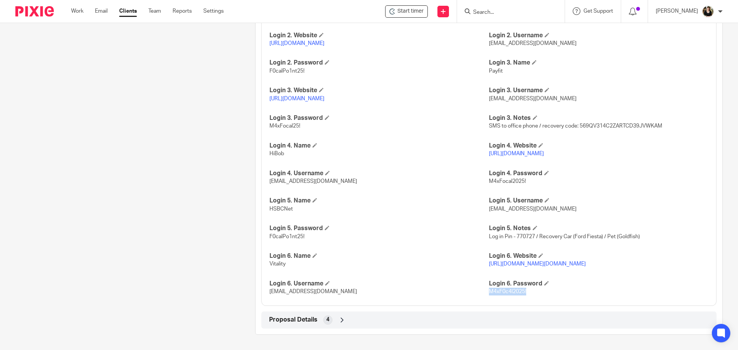
drag, startPoint x: 486, startPoint y: 292, endPoint x: 513, endPoint y: 291, distance: 27.7
click at [523, 291] on p "M4xF0c4l2025!" at bounding box center [598, 292] width 219 height 8
copy span "M4xF0c4l2025!"
